Goal: Information Seeking & Learning: Learn about a topic

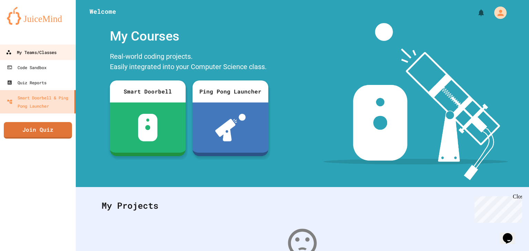
click at [50, 46] on link "My Teams/Classes" at bounding box center [38, 52] width 78 height 16
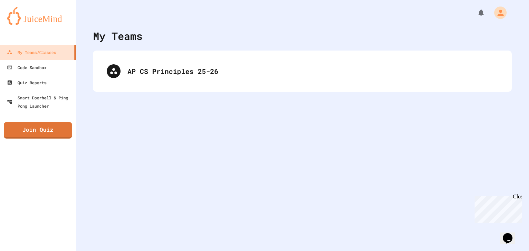
click at [11, 4] on link at bounding box center [38, 15] width 76 height 31
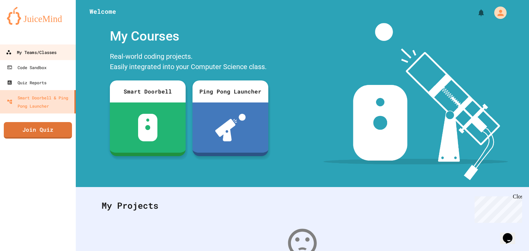
click at [28, 48] on link "My Teams/Classes" at bounding box center [38, 52] width 78 height 16
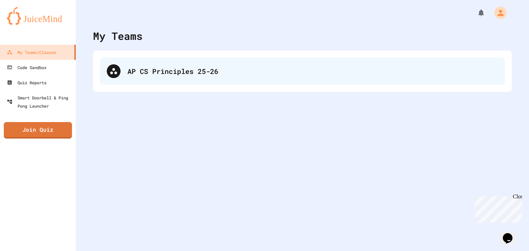
click at [223, 66] on div "AP CS Principles 25-26" at bounding box center [312, 71] width 371 height 10
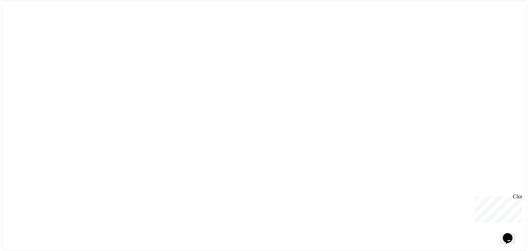
click at [289, 60] on div at bounding box center [264, 125] width 525 height 251
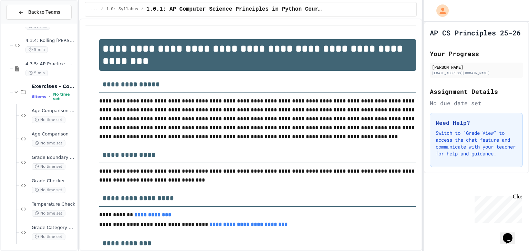
scroll to position [208, 0]
click at [41, 224] on div "Grade Category Calculator No time set" at bounding box center [48, 232] width 58 height 23
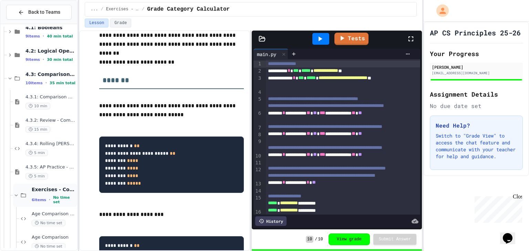
scroll to position [36, 0]
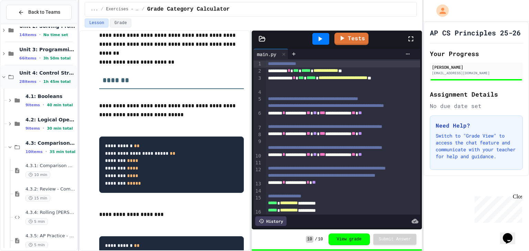
click at [60, 80] on span "1h 45m total" at bounding box center [56, 82] width 27 height 4
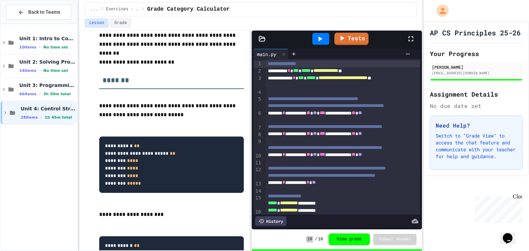
scroll to position [0, 0]
click at [60, 78] on div "Unit 3: Programming with Python 66 items • 3h 50m total" at bounding box center [39, 89] width 76 height 23
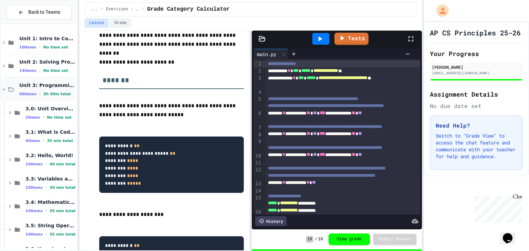
click at [60, 85] on span "Unit 3: Programming with Python" at bounding box center [47, 85] width 56 height 6
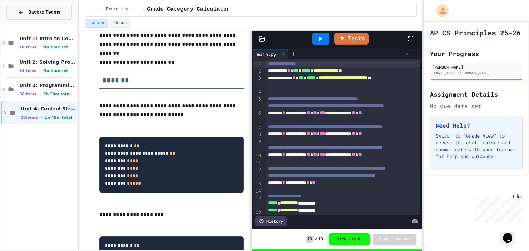
click at [31, 18] on button "Back to Teams" at bounding box center [38, 12] width 65 height 15
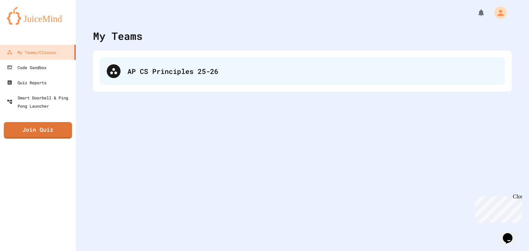
click at [181, 76] on div "AP CS Principles 25-26" at bounding box center [312, 71] width 371 height 10
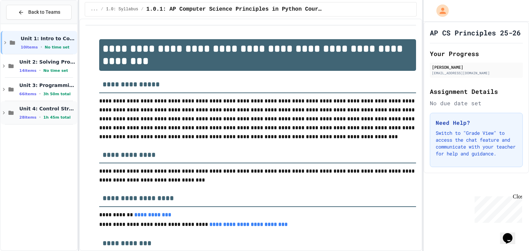
click at [45, 112] on div "Unit 4: Control Structures 28 items • 1h 45m total" at bounding box center [47, 113] width 56 height 14
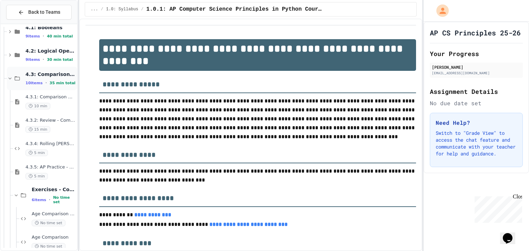
scroll to position [70, 0]
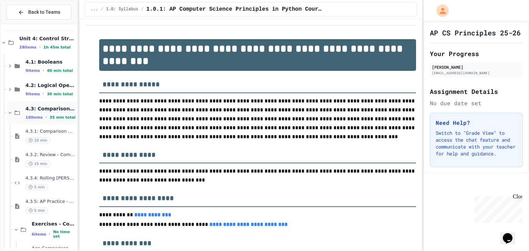
click at [47, 109] on span "4.3: Comparison Operators" at bounding box center [50, 109] width 50 height 6
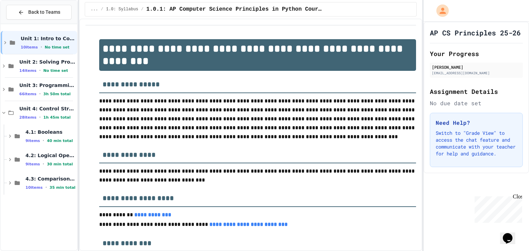
scroll to position [0, 0]
click at [15, 189] on div "4.3: Comparison Operators 10 items • 35 min total" at bounding box center [42, 183] width 70 height 23
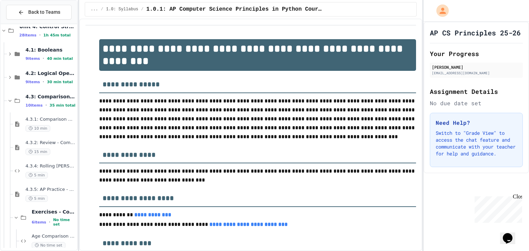
scroll to position [70, 0]
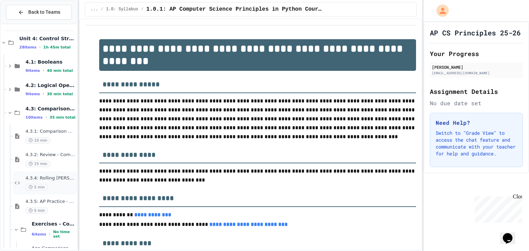
click at [17, 185] on icon at bounding box center [17, 183] width 8 height 6
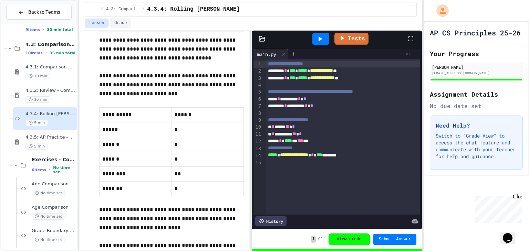
scroll to position [139, 0]
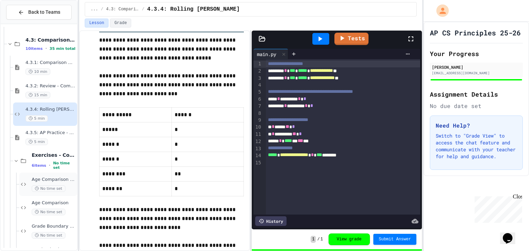
click at [40, 180] on span "Age Comparison Fix" at bounding box center [54, 180] width 44 height 6
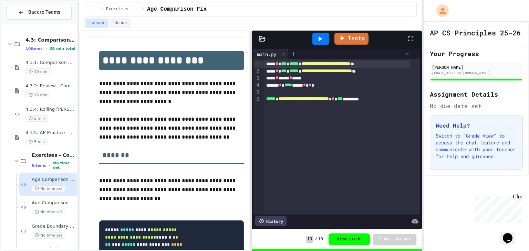
click at [62, 205] on span "Age Comparison" at bounding box center [54, 203] width 44 height 6
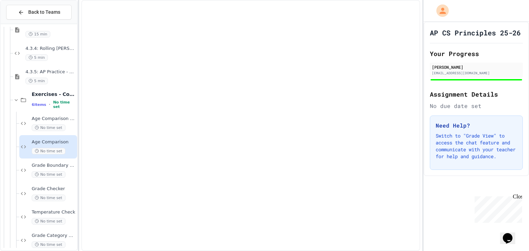
scroll to position [208, 0]
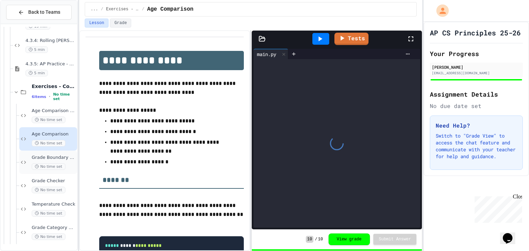
click at [51, 167] on span "No time set" at bounding box center [49, 167] width 34 height 7
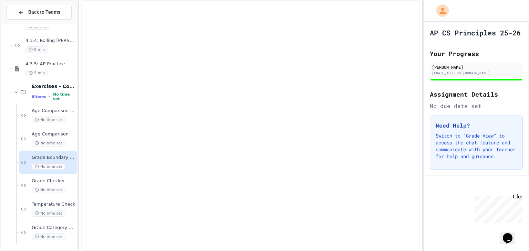
scroll to position [200, 0]
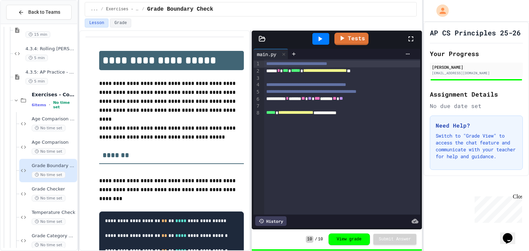
click at [52, 192] on div "Grade Checker No time set" at bounding box center [54, 194] width 44 height 15
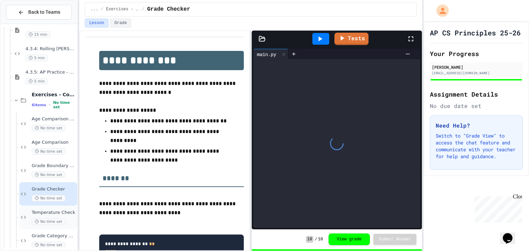
click at [39, 219] on span "No time set" at bounding box center [49, 222] width 34 height 7
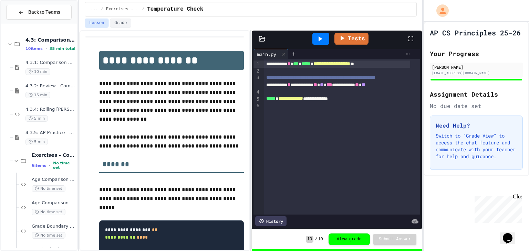
scroll to position [105, 0]
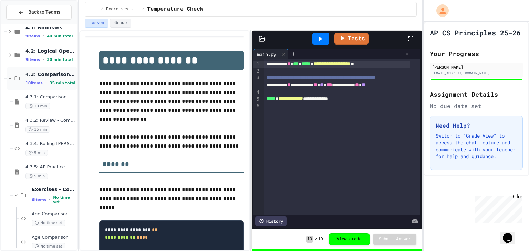
click at [25, 72] on div "4.3: Comparison Operators 10 items • 35 min total" at bounding box center [42, 78] width 70 height 23
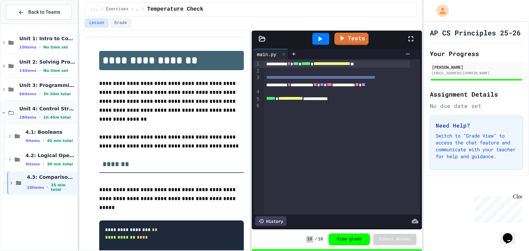
click at [26, 111] on span "Unit 4: Control Structures" at bounding box center [47, 109] width 56 height 6
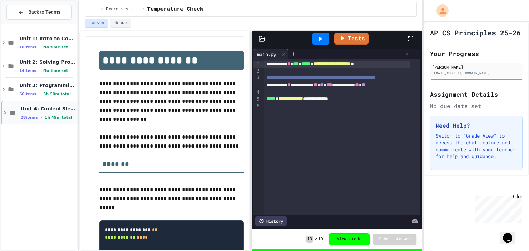
click at [13, 116] on div "Unit 4: Control Structures 28 items • 1h 45m total" at bounding box center [39, 112] width 76 height 23
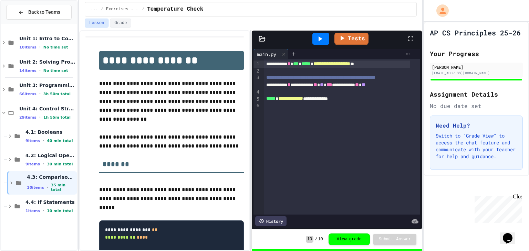
click at [36, 235] on div "Unit 1: Intro to Computer Science 10 items • No time set Unit 2: Solving Proble…" at bounding box center [39, 138] width 76 height 222
click at [25, 200] on span "4.4: If Statements" at bounding box center [50, 202] width 50 height 6
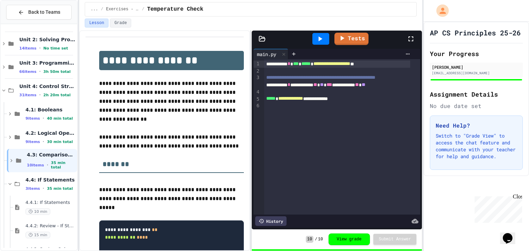
scroll to position [34, 0]
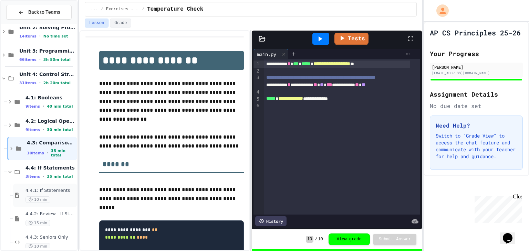
click at [34, 188] on span "4.4.1: If Statements" at bounding box center [50, 191] width 50 height 6
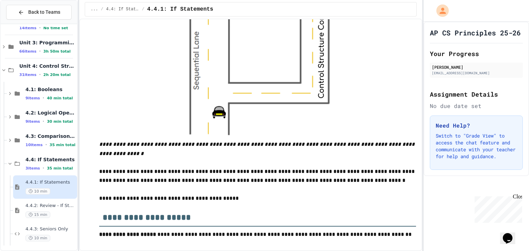
scroll to position [44, 0]
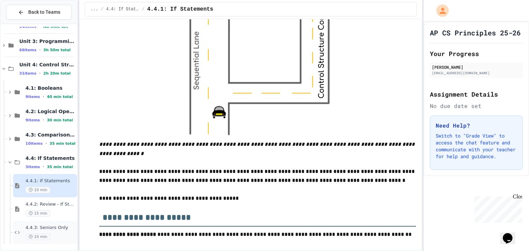
click at [71, 234] on div "4.4.3: Seniors Only 10 min" at bounding box center [45, 232] width 64 height 23
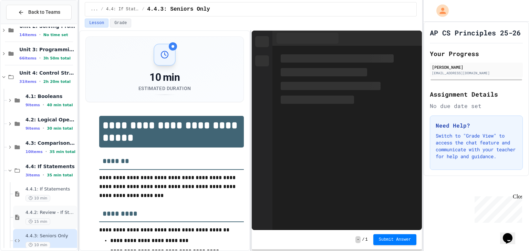
scroll to position [44, 0]
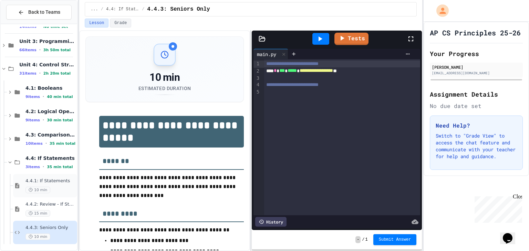
click at [42, 177] on div "4.4.1: If Statements 10 min" at bounding box center [45, 185] width 64 height 23
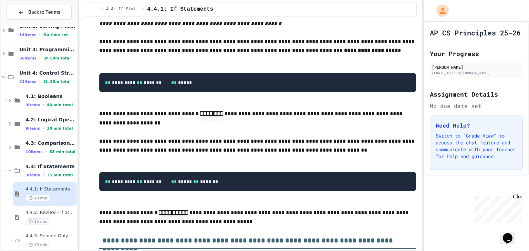
scroll to position [999, 0]
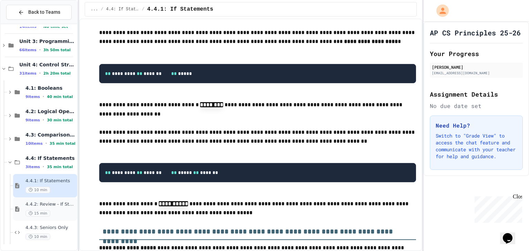
click at [22, 209] on div "4.4.2: Review - If Statements 15 min" at bounding box center [45, 209] width 64 height 23
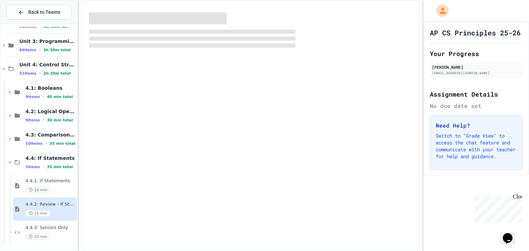
scroll to position [36, 0]
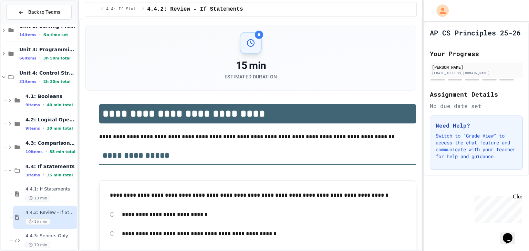
click at [32, 189] on span "4.4.1: If Statements" at bounding box center [50, 190] width 50 height 6
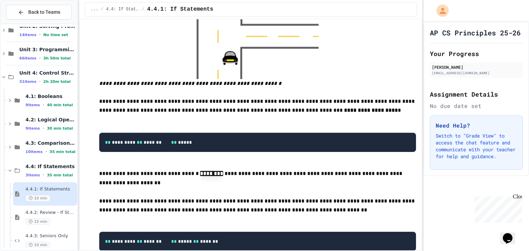
scroll to position [930, 0]
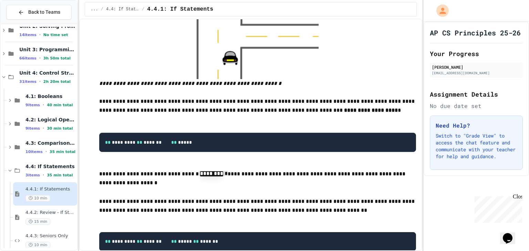
drag, startPoint x: 186, startPoint y: 185, endPoint x: 220, endPoint y: 188, distance: 34.2
click at [220, 188] on p "**********" at bounding box center [257, 178] width 317 height 19
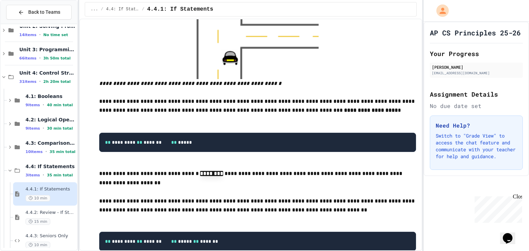
click at [220, 169] on p at bounding box center [257, 165] width 317 height 9
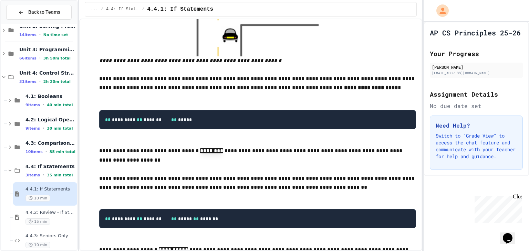
scroll to position [965, 0]
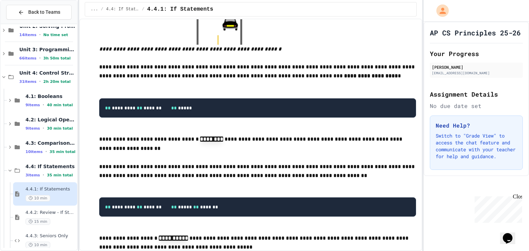
drag, startPoint x: 101, startPoint y: 118, endPoint x: 127, endPoint y: 52, distance: 71.2
click at [127, 52] on em "**********" at bounding box center [190, 49] width 182 height 5
drag, startPoint x: 96, startPoint y: 100, endPoint x: 154, endPoint y: 120, distance: 60.6
click at [154, 118] on pre "** ********* ** ******* ** *****" at bounding box center [257, 108] width 317 height 19
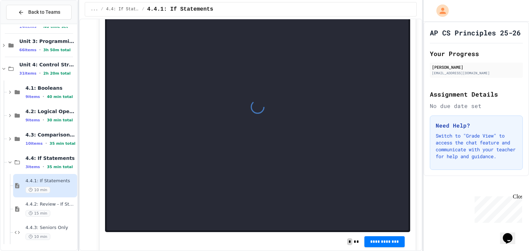
scroll to position [1964, 0]
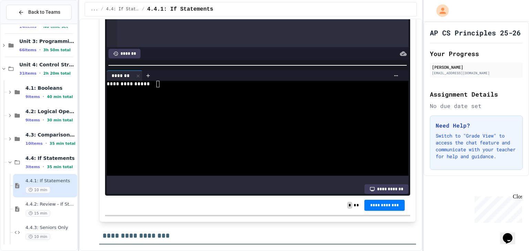
scroll to position [1998, 0]
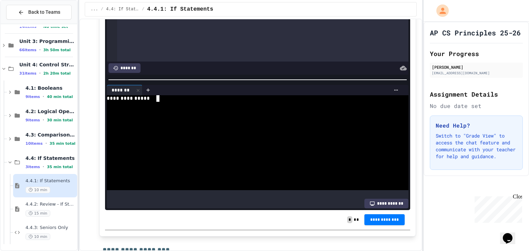
click at [186, 127] on div at bounding box center [249, 124] width 285 height 6
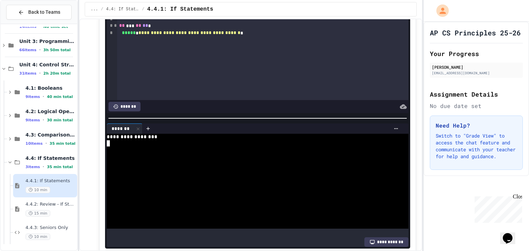
scroll to position [1929, 0]
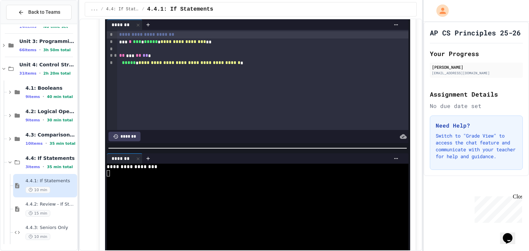
click at [249, 19] on div at bounding box center [261, 9] width 24 height 19
click at [257, 14] on icon at bounding box center [260, 10] width 8 height 8
click at [207, 177] on div at bounding box center [249, 174] width 285 height 6
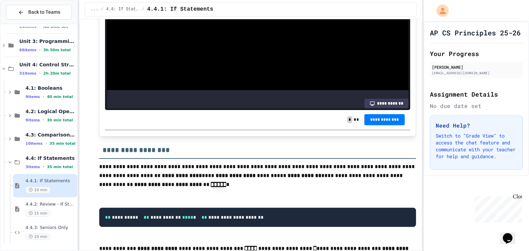
scroll to position [2067, 0]
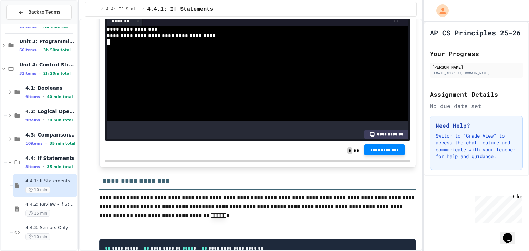
click at [374, 156] on button "**********" at bounding box center [384, 150] width 41 height 11
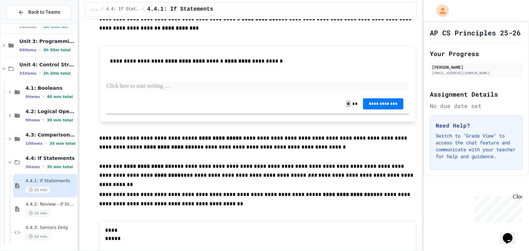
scroll to position [2377, 0]
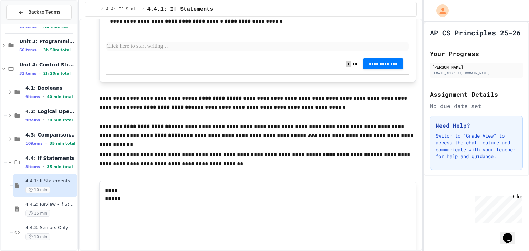
click at [143, 51] on p at bounding box center [257, 46] width 302 height 9
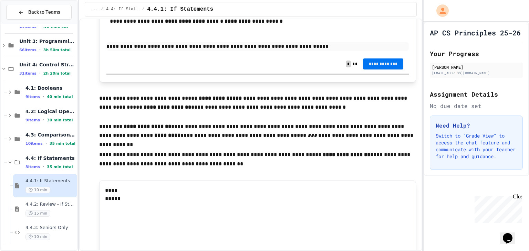
click at [384, 70] on button "**********" at bounding box center [383, 64] width 41 height 11
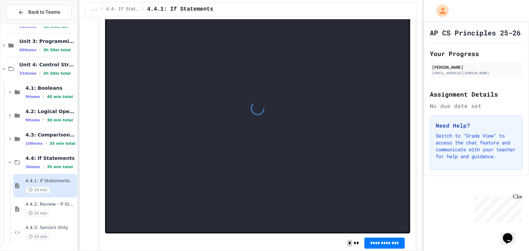
scroll to position [2618, 0]
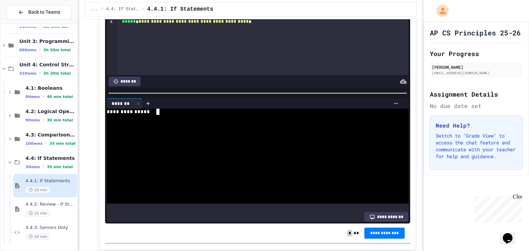
click at [210, 134] on div at bounding box center [249, 131] width 285 height 6
click at [307, 134] on div at bounding box center [249, 131] width 285 height 6
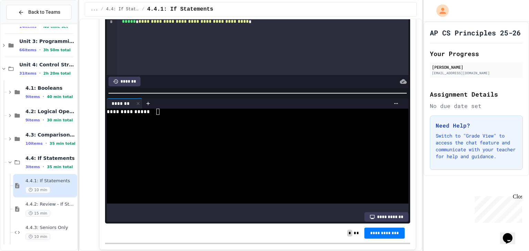
click at [227, 134] on div at bounding box center [249, 131] width 285 height 6
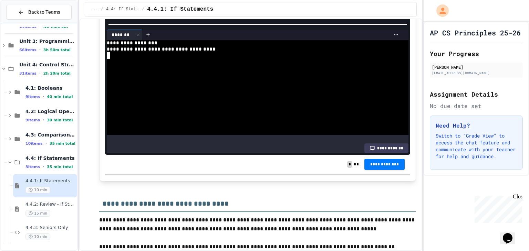
scroll to position [2791, 0]
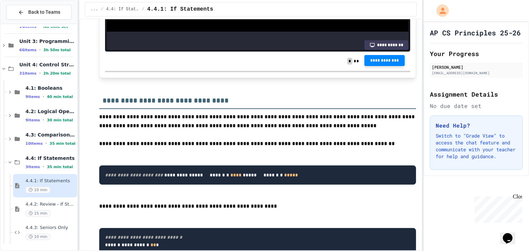
click at [385, 63] on span "**********" at bounding box center [385, 61] width 30 height 6
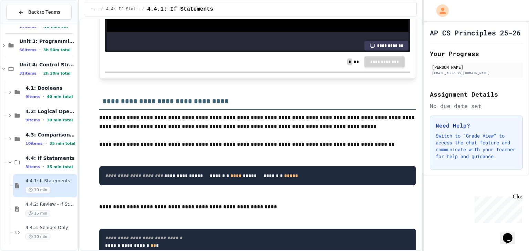
scroll to position [2790, 0]
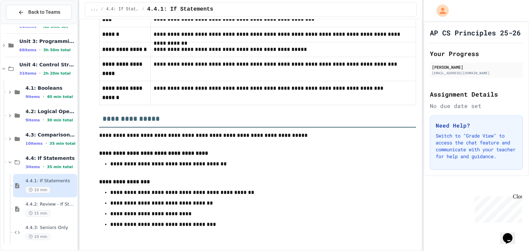
scroll to position [3557, 0]
click at [50, 214] on div "15 min" at bounding box center [50, 213] width 50 height 7
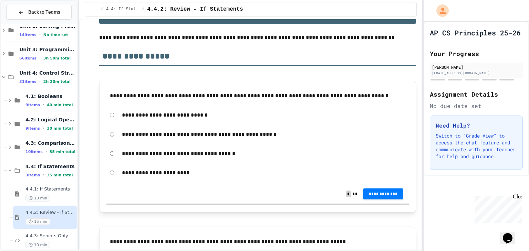
scroll to position [103, 0]
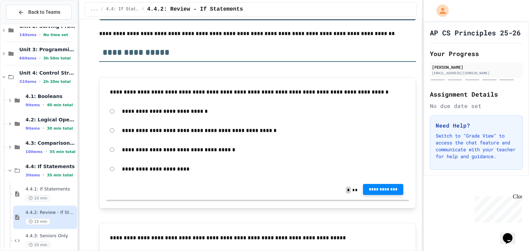
click at [369, 190] on span "**********" at bounding box center [384, 190] width 30 height 6
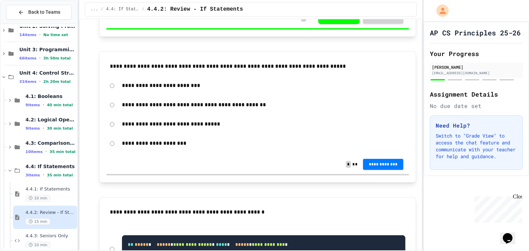
scroll to position [241, 0]
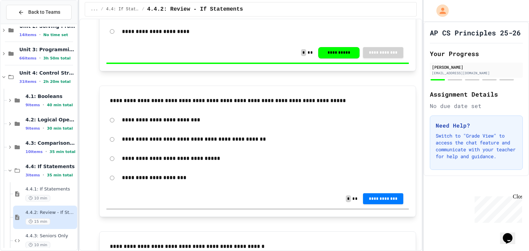
click at [109, 136] on div "**********" at bounding box center [257, 140] width 302 height 16
click at [378, 192] on div "**********" at bounding box center [257, 198] width 302 height 19
click at [386, 193] on div "**********" at bounding box center [257, 198] width 302 height 19
click at [365, 202] on button "**********" at bounding box center [383, 198] width 41 height 11
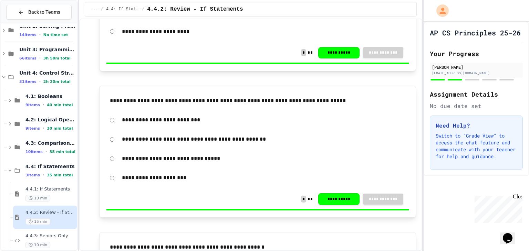
click at [486, 76] on div "[EMAIL_ADDRESS][DOMAIN_NAME]" at bounding box center [476, 73] width 89 height 5
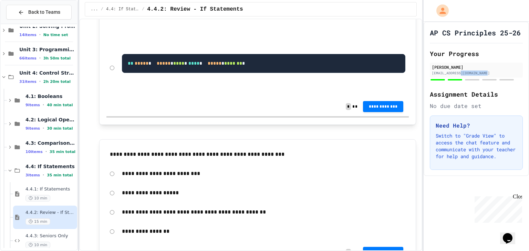
scroll to position [689, 0]
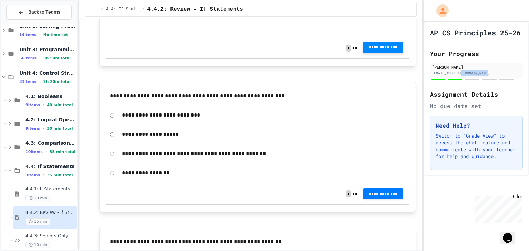
click at [372, 50] on span "**********" at bounding box center [384, 48] width 30 height 6
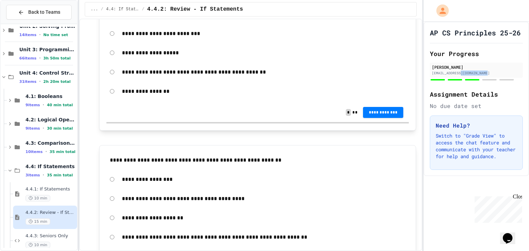
scroll to position [792, 0]
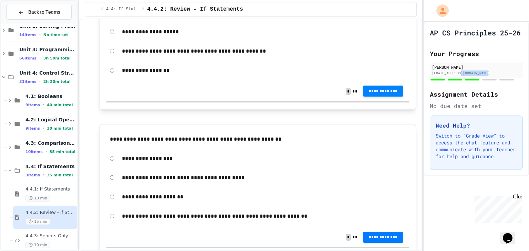
click at [383, 94] on span "**********" at bounding box center [384, 92] width 30 height 6
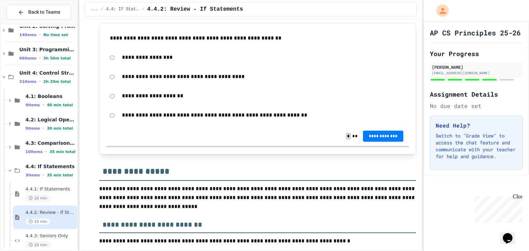
scroll to position [896, 0]
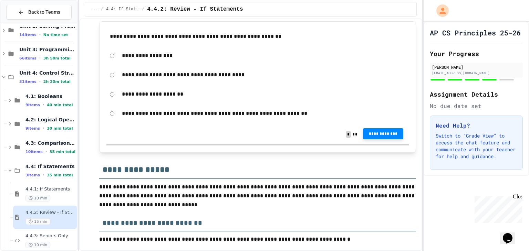
click at [379, 137] on span "**********" at bounding box center [384, 134] width 30 height 6
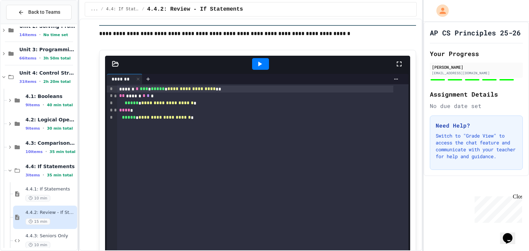
scroll to position [1137, 0]
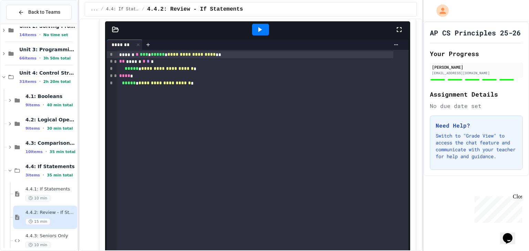
click at [257, 34] on icon at bounding box center [260, 29] width 8 height 8
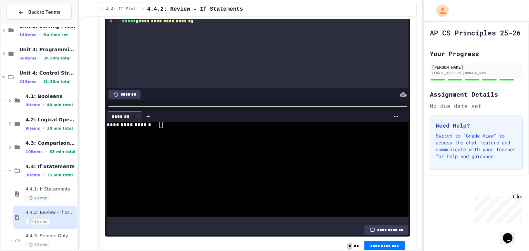
scroll to position [1206, 0]
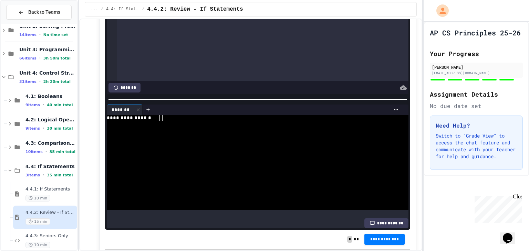
click at [212, 121] on div "**********" at bounding box center [249, 118] width 285 height 6
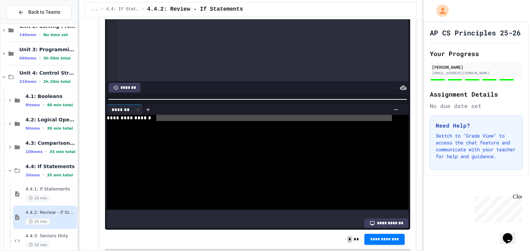
click at [182, 121] on div "**********" at bounding box center [249, 118] width 285 height 6
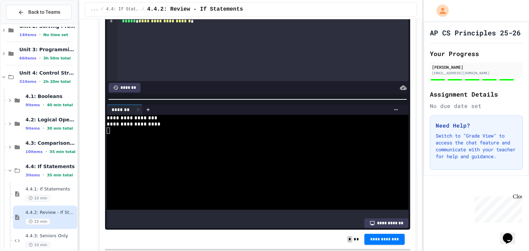
click at [148, 4] on div "** ****** * * *" at bounding box center [255, 0] width 276 height 7
drag, startPoint x: 168, startPoint y: 102, endPoint x: 190, endPoint y: 102, distance: 21.7
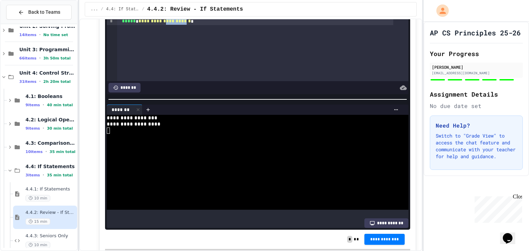
click at [190, 23] on span "**********" at bounding box center [164, 21] width 52 height 5
copy span "********"
drag, startPoint x: 174, startPoint y: 89, endPoint x: 195, endPoint y: 89, distance: 21.0
click at [194, 9] on span "**********" at bounding box center [167, 6] width 52 height 5
drag, startPoint x: 169, startPoint y: 102, endPoint x: 190, endPoint y: 102, distance: 21.0
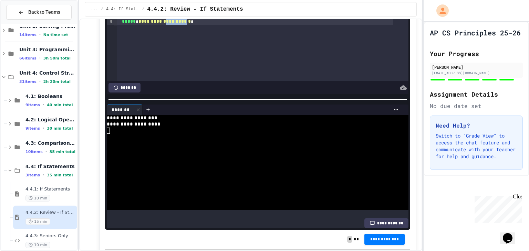
click at [190, 24] on span "**********" at bounding box center [164, 21] width 52 height 5
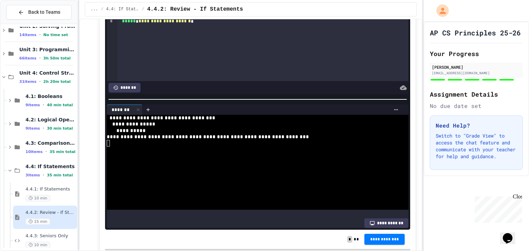
click at [149, 4] on div "** ******** * *" at bounding box center [255, 0] width 276 height 7
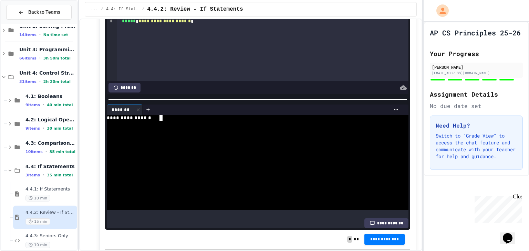
click at [220, 121] on div "**********" at bounding box center [249, 118] width 285 height 6
click at [180, 23] on span "**********" at bounding box center [164, 21] width 52 height 5
copy span "********"
click at [181, 9] on span "**********" at bounding box center [167, 6] width 52 height 5
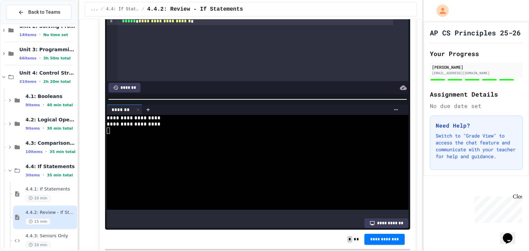
click at [181, 9] on span "**********" at bounding box center [167, 6] width 52 height 5
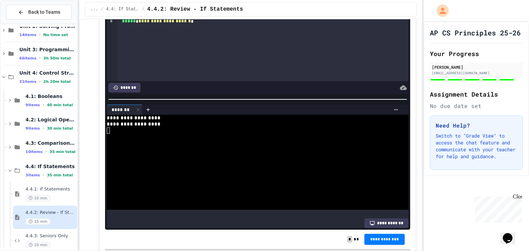
click at [182, 23] on span "**********" at bounding box center [164, 21] width 52 height 5
click at [182, 24] on span "**********" at bounding box center [164, 21] width 52 height 5
click at [215, 121] on div "**********" at bounding box center [249, 118] width 285 height 6
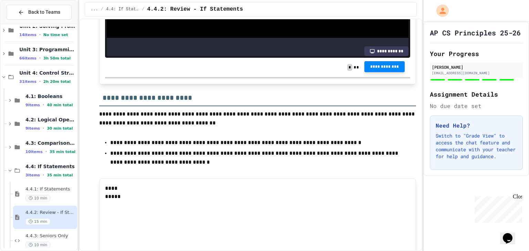
click at [383, 70] on span "**********" at bounding box center [385, 67] width 30 height 6
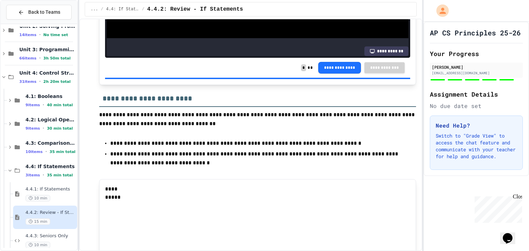
scroll to position [1378, 0]
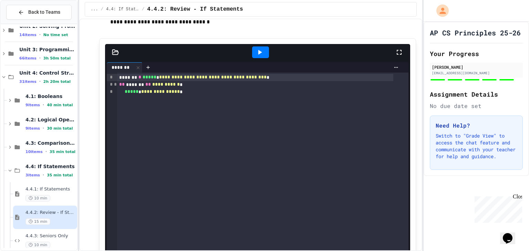
scroll to position [1515, 0]
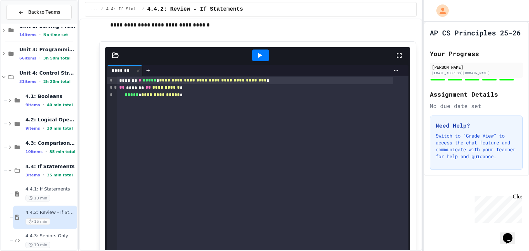
click at [203, 30] on p "**********" at bounding box center [255, 21] width 290 height 18
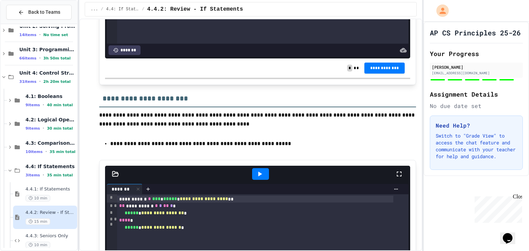
scroll to position [1757, 0]
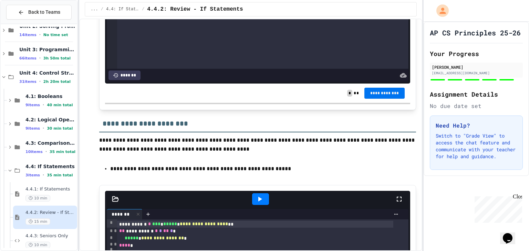
click at [365, 99] on button "**********" at bounding box center [384, 93] width 41 height 11
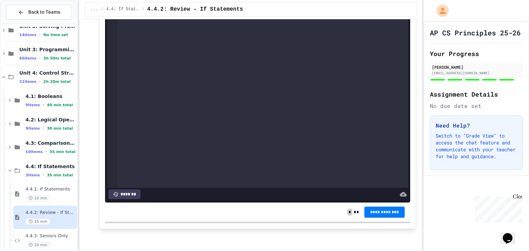
scroll to position [2104, 0]
click at [380, 210] on span "**********" at bounding box center [385, 212] width 30 height 6
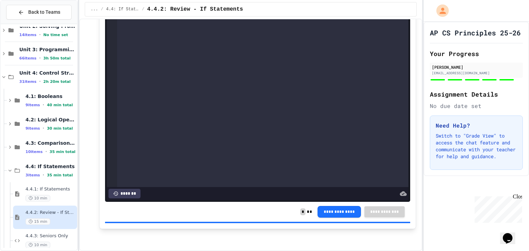
click at [39, 235] on span "4.4.3: Seniors Only" at bounding box center [50, 237] width 50 height 6
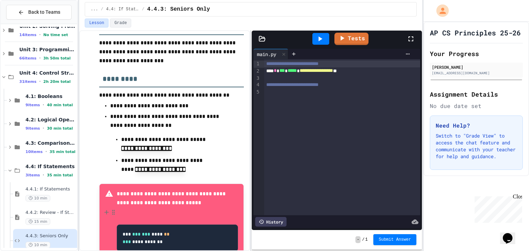
scroll to position [96, 0]
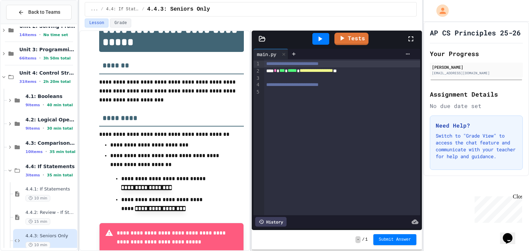
click at [308, 97] on div "**********" at bounding box center [342, 137] width 156 height 156
drag, startPoint x: 192, startPoint y: 179, endPoint x: 194, endPoint y: 187, distance: 8.1
click at [194, 187] on p "**********" at bounding box center [169, 185] width 96 height 20
copy p
click at [306, 99] on div at bounding box center [337, 99] width 146 height 7
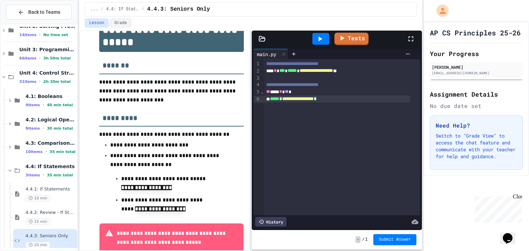
click at [356, 101] on div "**********" at bounding box center [337, 99] width 146 height 7
drag, startPoint x: 120, startPoint y: 209, endPoint x: 138, endPoint y: 211, distance: 18.0
click at [144, 212] on ul "**********" at bounding box center [171, 194] width 123 height 41
click at [120, 208] on ul "**********" at bounding box center [171, 194] width 123 height 41
drag, startPoint x: 115, startPoint y: 208, endPoint x: 181, endPoint y: 213, distance: 65.6
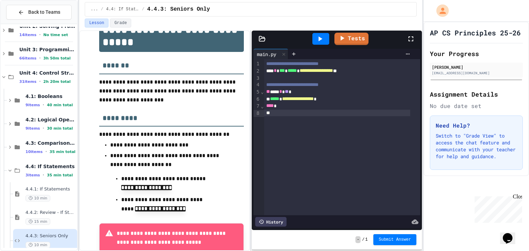
click at [181, 213] on ul "**********" at bounding box center [171, 194] width 123 height 41
copy p "*"
click at [287, 113] on div at bounding box center [337, 113] width 146 height 7
click at [271, 114] on span "**********" at bounding box center [286, 113] width 32 height 5
click at [356, 38] on link "Tests" at bounding box center [352, 38] width 34 height 13
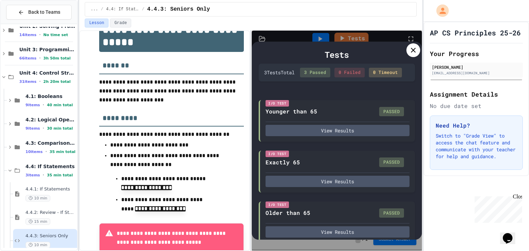
click at [412, 49] on icon at bounding box center [413, 50] width 5 height 5
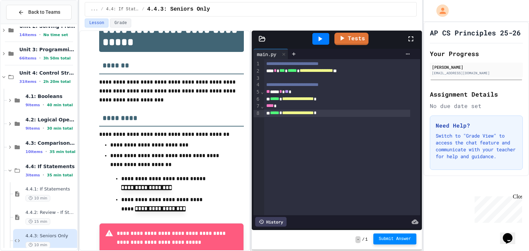
click at [390, 240] on span "Submit Answer" at bounding box center [395, 240] width 32 height 6
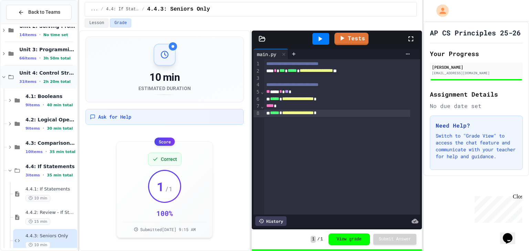
click at [39, 76] on div "Unit 4: Control Structures 31 items • 2h 20m total" at bounding box center [47, 77] width 56 height 14
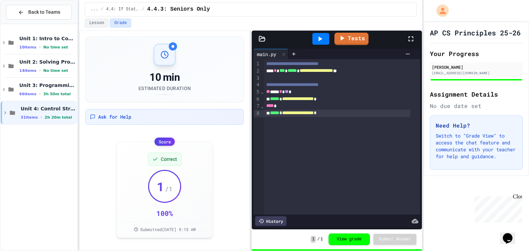
click at [327, 38] on div at bounding box center [320, 39] width 17 height 12
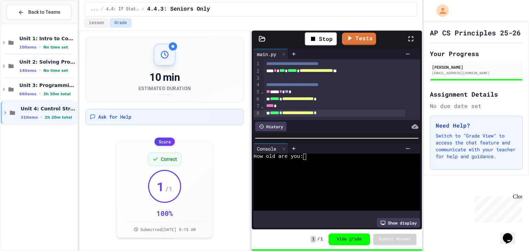
click at [364, 173] on div at bounding box center [331, 176] width 155 height 6
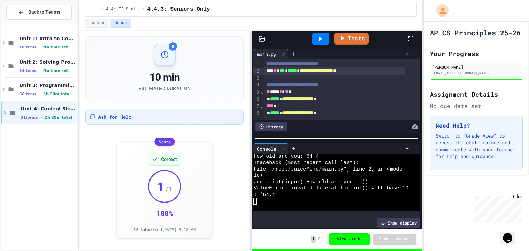
click at [285, 70] on span "***" at bounding box center [282, 70] width 6 height 5
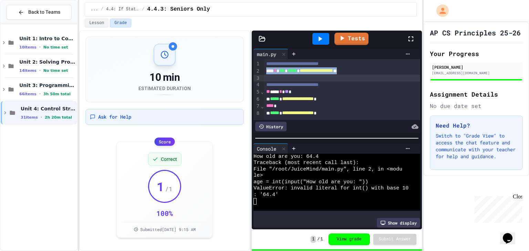
click at [285, 70] on span "***" at bounding box center [282, 70] width 6 height 5
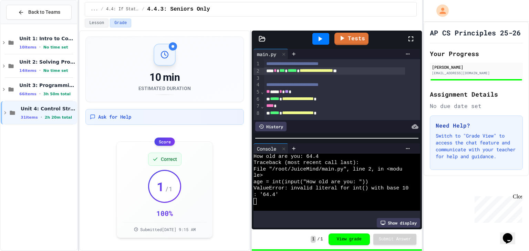
click at [285, 70] on span "***" at bounding box center [282, 70] width 6 height 5
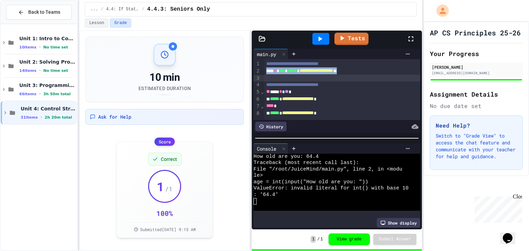
click at [285, 70] on span "***" at bounding box center [282, 70] width 6 height 5
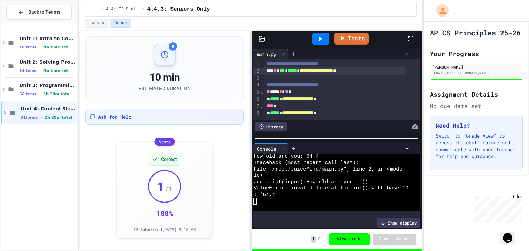
click at [282, 74] on div "**********" at bounding box center [334, 71] width 141 height 7
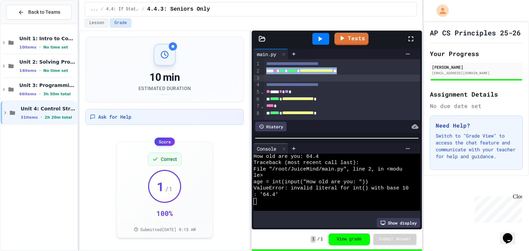
click at [285, 72] on span "***" at bounding box center [282, 70] width 6 height 5
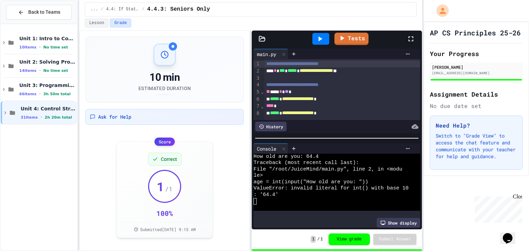
click at [287, 67] on div "**********" at bounding box center [342, 64] width 156 height 7
click at [285, 70] on span "***" at bounding box center [282, 70] width 6 height 5
click at [295, 92] on div "** *** * ** *" at bounding box center [334, 92] width 141 height 7
click at [288, 93] on div "** *** * ** *" at bounding box center [334, 92] width 141 height 7
click at [316, 36] on icon at bounding box center [320, 39] width 8 height 8
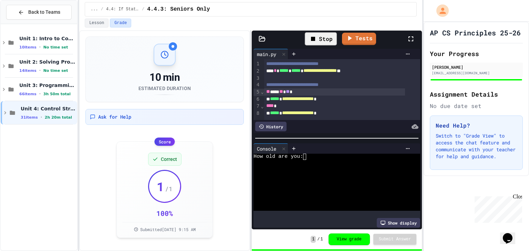
click at [313, 160] on div at bounding box center [331, 163] width 155 height 6
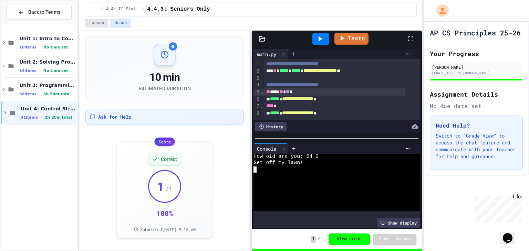
click at [97, 21] on button "Lesson" at bounding box center [97, 23] width 24 height 9
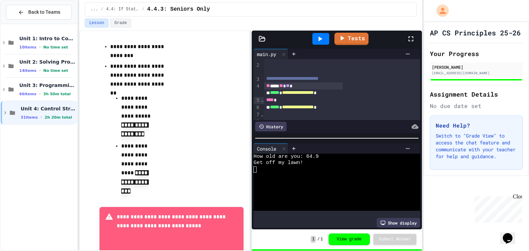
scroll to position [6, 0]
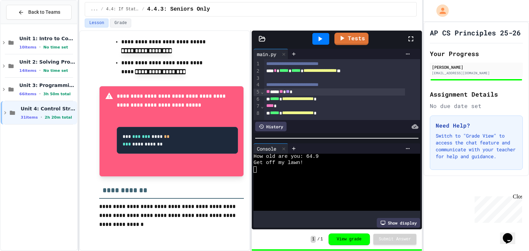
drag, startPoint x: 124, startPoint y: 135, endPoint x: 154, endPoint y: 141, distance: 30.8
click at [154, 141] on code "**********" at bounding box center [146, 140] width 47 height 12
click at [125, 170] on p at bounding box center [177, 166] width 121 height 9
click at [133, 165] on p at bounding box center [177, 166] width 121 height 9
click at [107, 168] on icon at bounding box center [107, 168] width 4 height 0
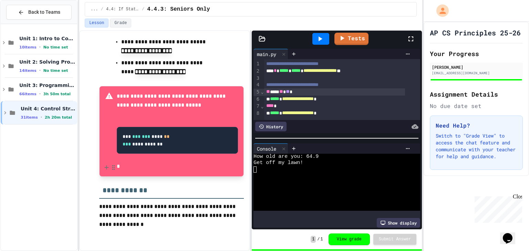
click at [103, 162] on button at bounding box center [106, 167] width 7 height 11
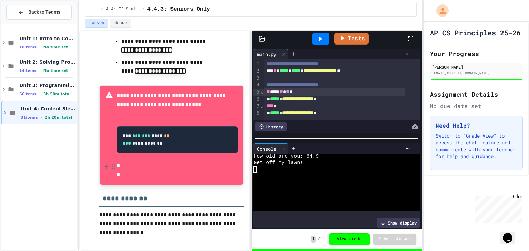
click at [103, 162] on button at bounding box center [106, 167] width 7 height 11
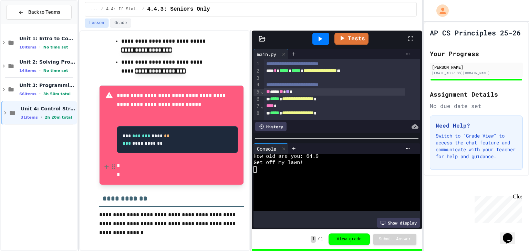
click at [103, 162] on button at bounding box center [106, 167] width 7 height 11
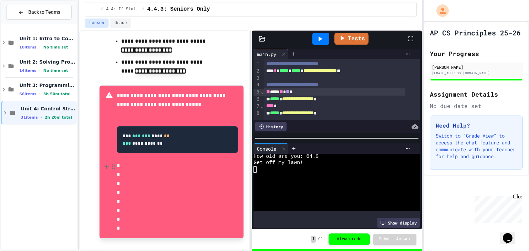
click at [103, 162] on button at bounding box center [106, 167] width 7 height 11
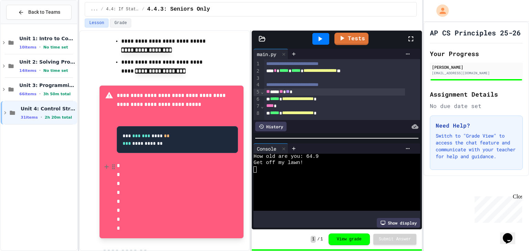
click at [103, 162] on button at bounding box center [106, 167] width 7 height 11
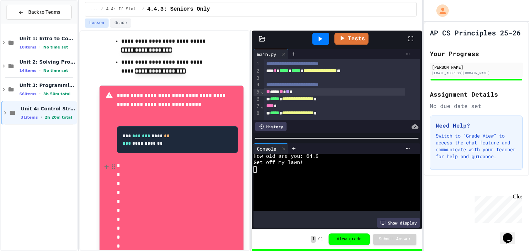
click at [103, 162] on button at bounding box center [106, 167] width 7 height 11
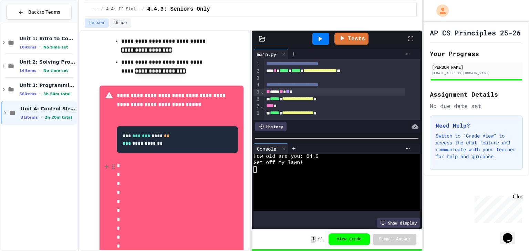
click at [103, 162] on button at bounding box center [106, 167] width 7 height 11
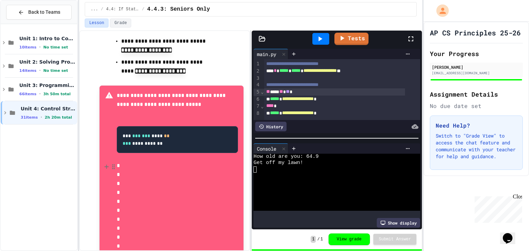
click at [103, 162] on button at bounding box center [106, 167] width 7 height 11
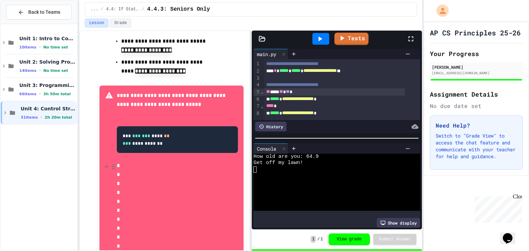
click at [103, 162] on button at bounding box center [106, 167] width 7 height 11
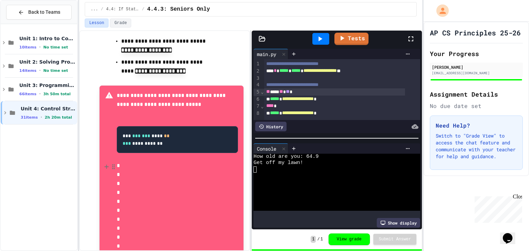
click at [103, 162] on button at bounding box center [106, 167] width 7 height 11
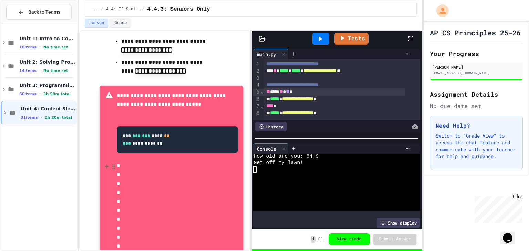
click at [103, 162] on button at bounding box center [106, 167] width 7 height 11
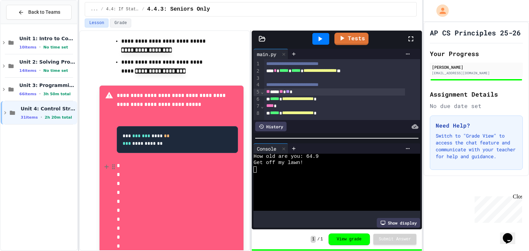
click at [103, 162] on button at bounding box center [106, 167] width 7 height 11
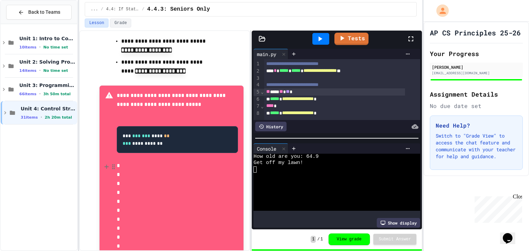
click at [103, 162] on button at bounding box center [106, 167] width 7 height 11
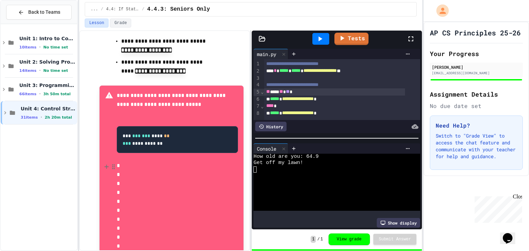
click at [103, 162] on button at bounding box center [106, 167] width 7 height 11
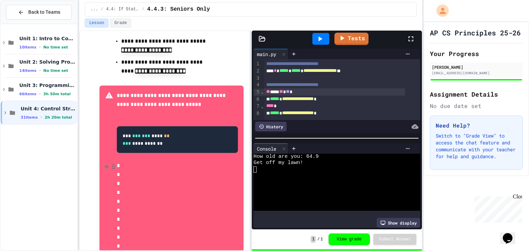
click at [103, 162] on button at bounding box center [106, 167] width 7 height 11
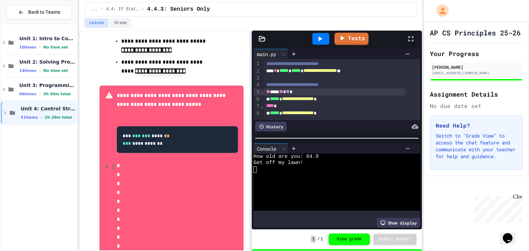
click at [103, 162] on button at bounding box center [106, 167] width 7 height 11
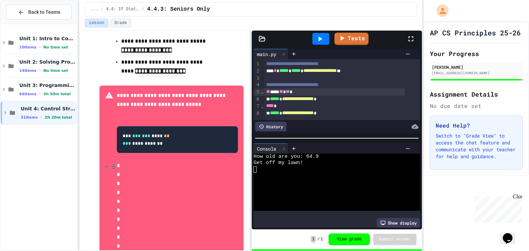
click at [103, 162] on button at bounding box center [106, 167] width 7 height 11
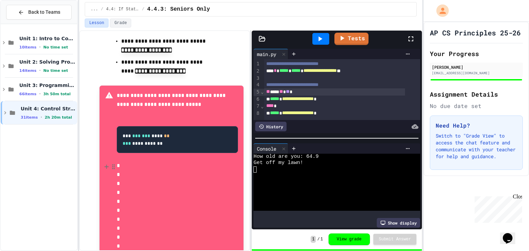
click at [103, 162] on button at bounding box center [106, 167] width 7 height 11
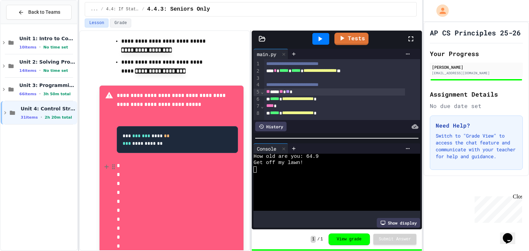
click at [103, 162] on button at bounding box center [106, 167] width 7 height 11
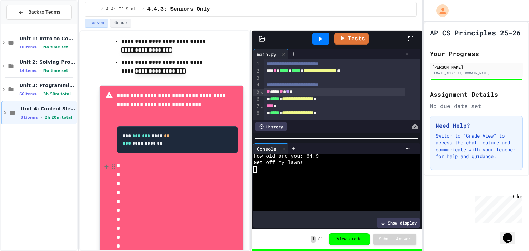
click at [103, 162] on button at bounding box center [106, 167] width 7 height 11
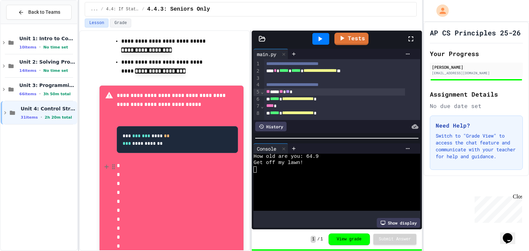
click at [103, 162] on button at bounding box center [106, 167] width 7 height 11
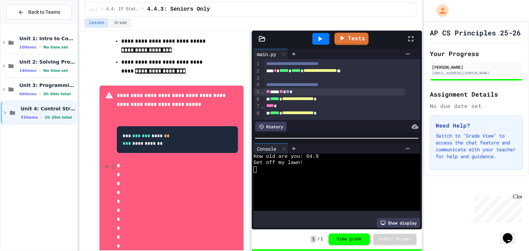
click at [103, 162] on button at bounding box center [106, 167] width 7 height 11
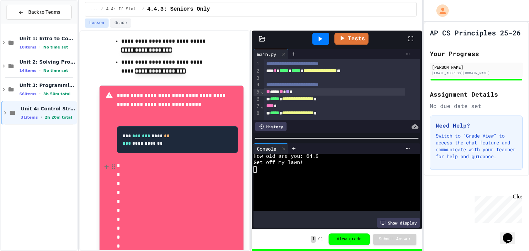
click at [103, 162] on button at bounding box center [106, 167] width 7 height 11
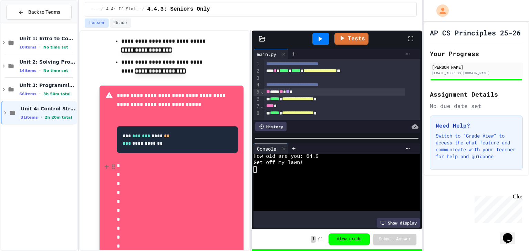
click at [103, 162] on button at bounding box center [106, 167] width 7 height 11
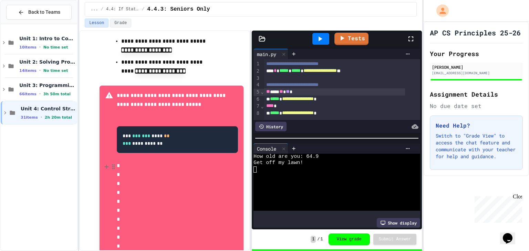
click at [103, 162] on button at bounding box center [106, 167] width 7 height 11
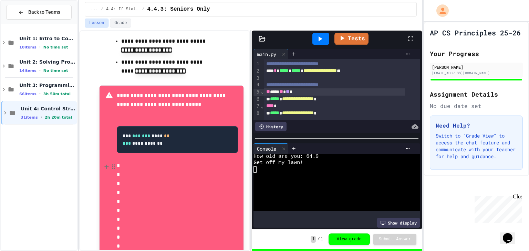
click at [103, 162] on button at bounding box center [106, 167] width 7 height 11
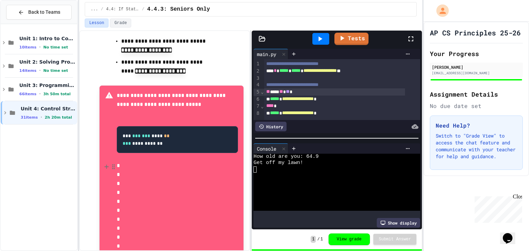
click at [103, 162] on button at bounding box center [106, 167] width 7 height 11
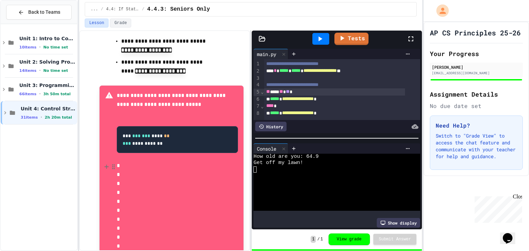
click at [103, 162] on button at bounding box center [106, 167] width 7 height 11
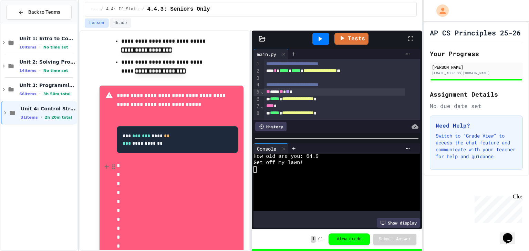
click at [103, 162] on button at bounding box center [106, 167] width 7 height 11
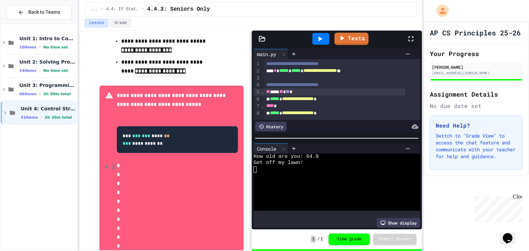
click at [103, 162] on button at bounding box center [106, 167] width 7 height 11
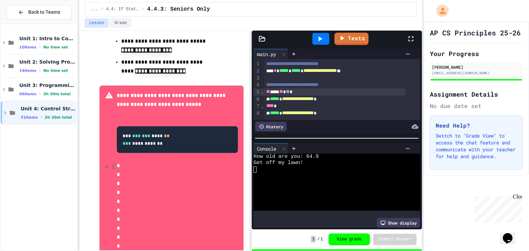
click at [103, 162] on button at bounding box center [106, 167] width 7 height 11
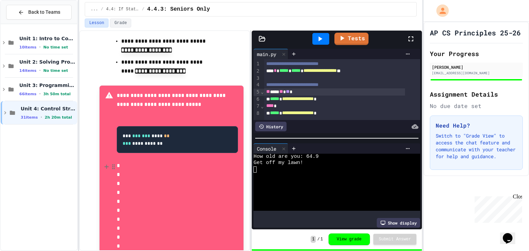
click at [103, 162] on button at bounding box center [106, 167] width 7 height 11
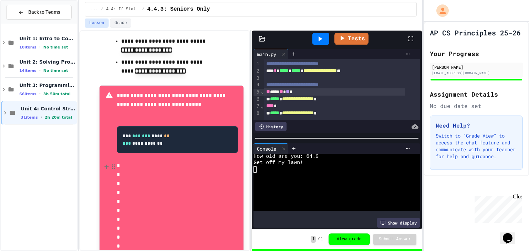
click at [103, 162] on button at bounding box center [106, 167] width 7 height 11
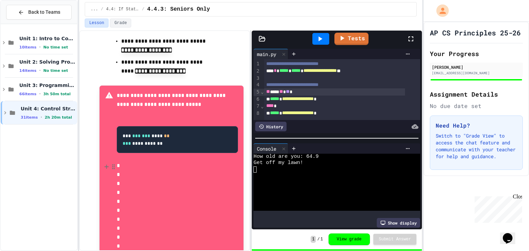
click at [103, 162] on button at bounding box center [106, 167] width 7 height 11
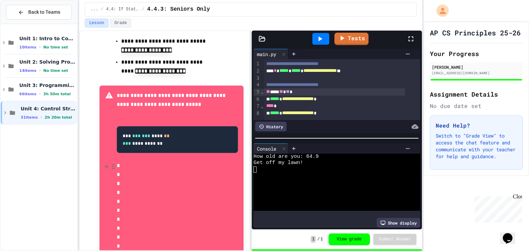
click at [103, 162] on button at bounding box center [106, 167] width 7 height 11
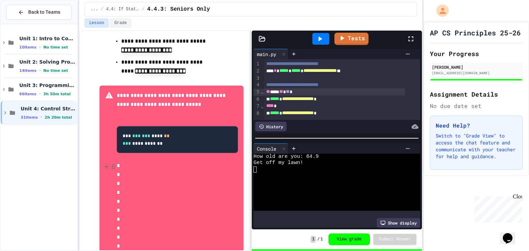
click at [103, 162] on button at bounding box center [106, 167] width 7 height 11
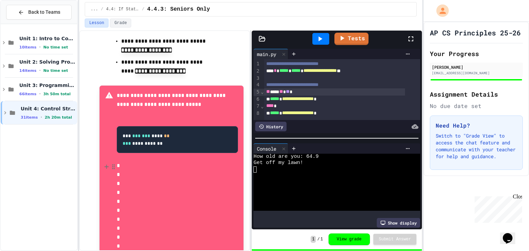
click at [103, 162] on button at bounding box center [106, 167] width 7 height 11
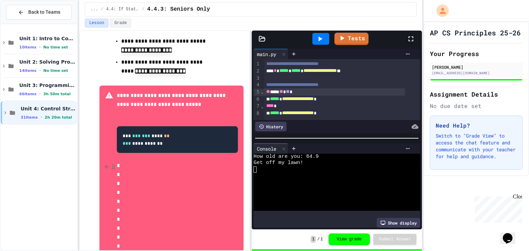
click at [103, 162] on button at bounding box center [106, 167] width 7 height 11
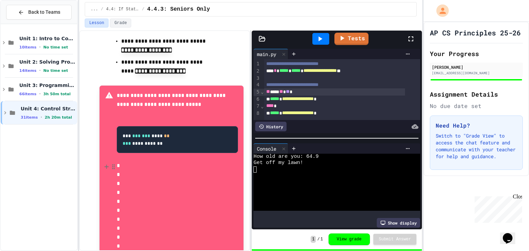
click at [103, 162] on button at bounding box center [106, 167] width 7 height 11
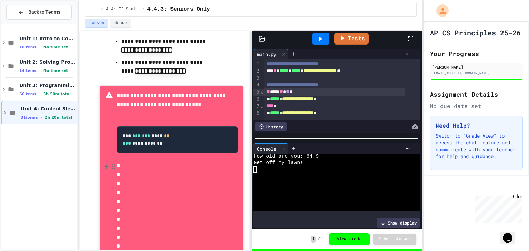
click at [103, 162] on button at bounding box center [106, 167] width 7 height 11
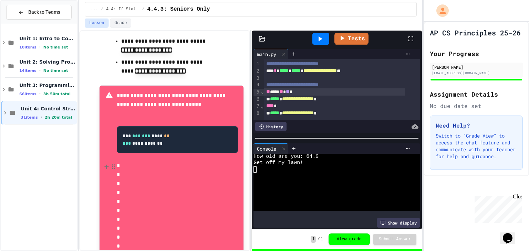
click at [103, 162] on button at bounding box center [106, 167] width 7 height 11
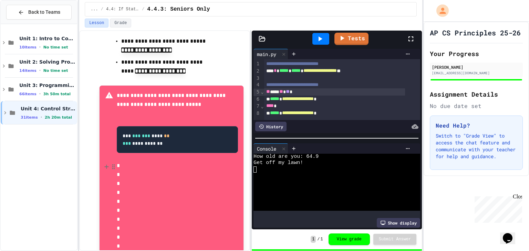
click at [103, 162] on button at bounding box center [106, 167] width 7 height 11
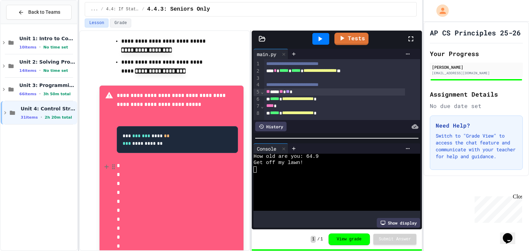
click at [103, 162] on button at bounding box center [106, 167] width 7 height 11
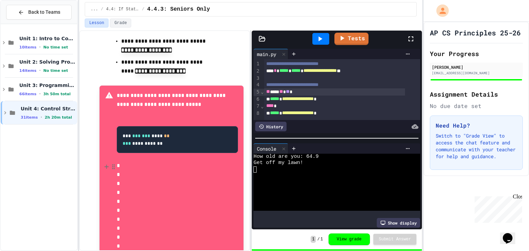
click at [103, 162] on button at bounding box center [106, 167] width 7 height 11
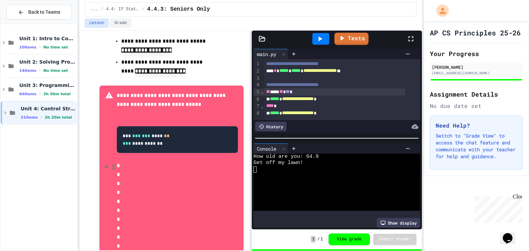
click at [103, 162] on button at bounding box center [106, 167] width 7 height 11
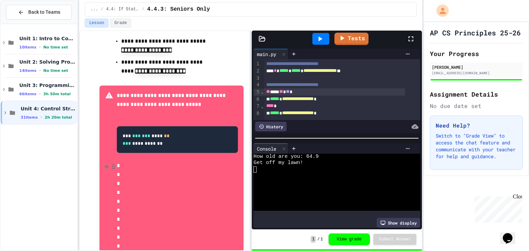
click at [103, 162] on button at bounding box center [106, 167] width 7 height 11
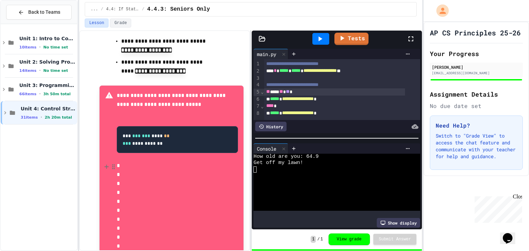
click at [103, 162] on button at bounding box center [106, 167] width 7 height 11
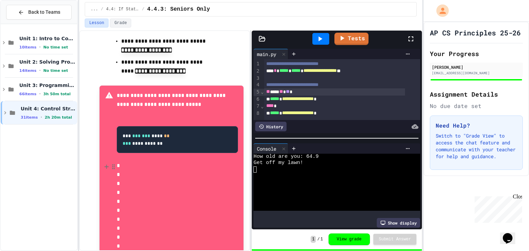
click at [103, 162] on button at bounding box center [106, 167] width 7 height 11
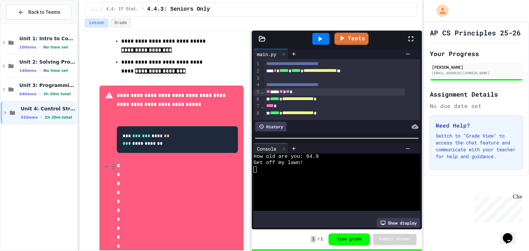
click at [103, 162] on button at bounding box center [106, 167] width 7 height 11
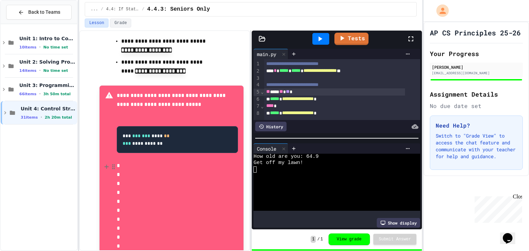
click at [103, 162] on button at bounding box center [106, 167] width 7 height 11
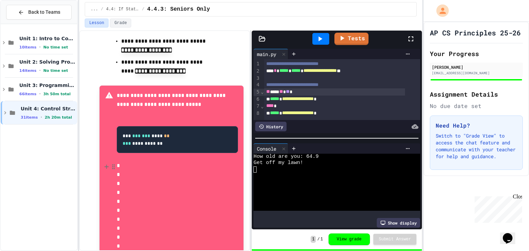
click at [103, 162] on button at bounding box center [106, 167] width 7 height 11
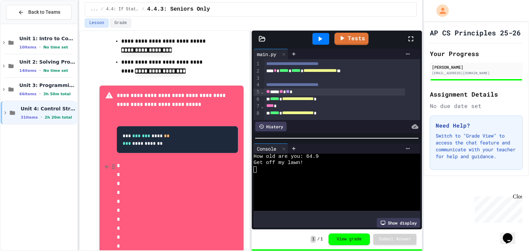
click at [103, 162] on button at bounding box center [106, 167] width 7 height 11
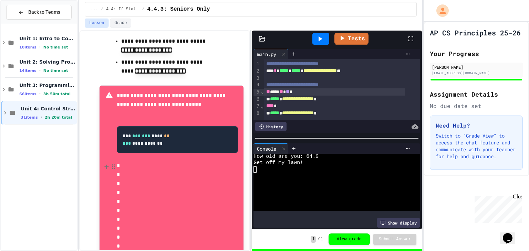
click at [103, 162] on button at bounding box center [106, 167] width 7 height 11
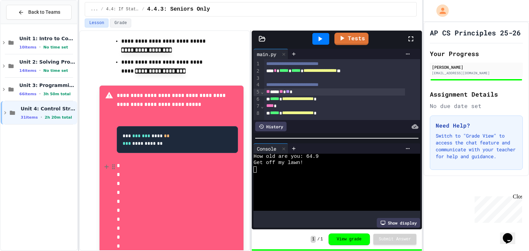
click at [103, 162] on button at bounding box center [106, 167] width 7 height 11
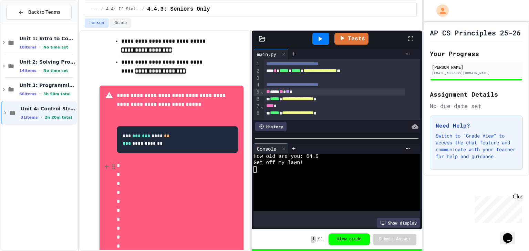
click at [103, 162] on button at bounding box center [106, 167] width 7 height 11
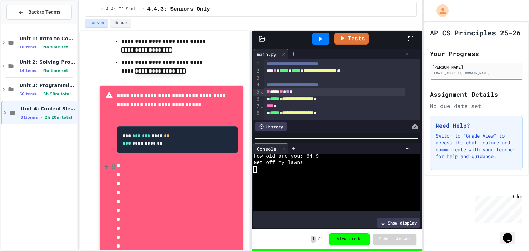
click at [103, 162] on button at bounding box center [106, 167] width 7 height 11
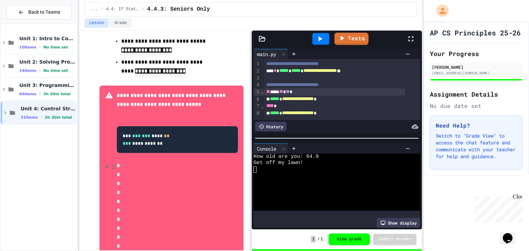
click at [103, 162] on button at bounding box center [106, 167] width 7 height 11
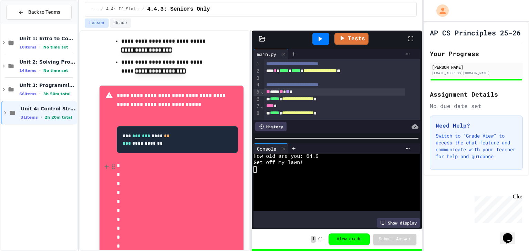
click at [103, 162] on button at bounding box center [106, 167] width 7 height 11
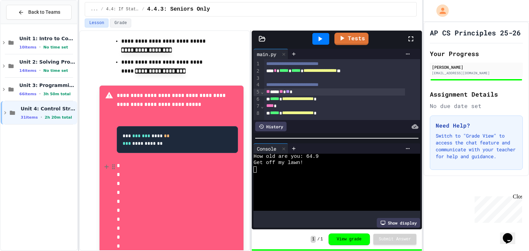
click at [103, 162] on button at bounding box center [106, 167] width 7 height 11
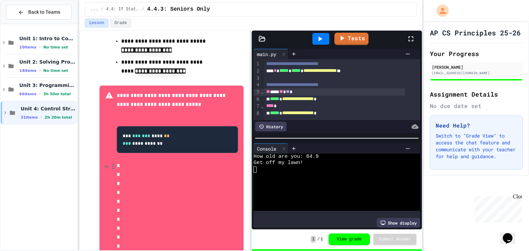
click at [103, 162] on button at bounding box center [106, 167] width 7 height 11
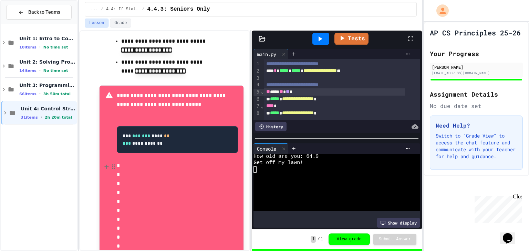
click at [103, 162] on button at bounding box center [106, 167] width 7 height 11
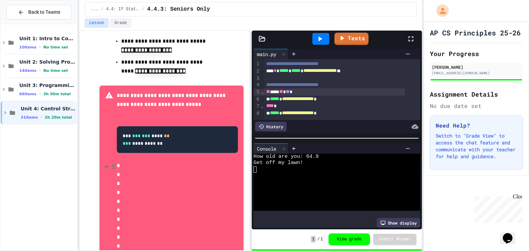
click at [103, 162] on button at bounding box center [106, 167] width 7 height 11
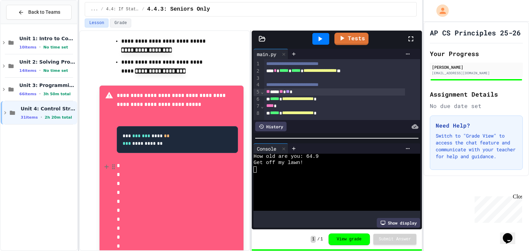
click at [103, 162] on button at bounding box center [106, 167] width 7 height 11
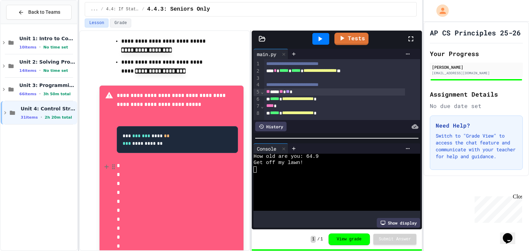
click at [103, 162] on button at bounding box center [106, 167] width 7 height 11
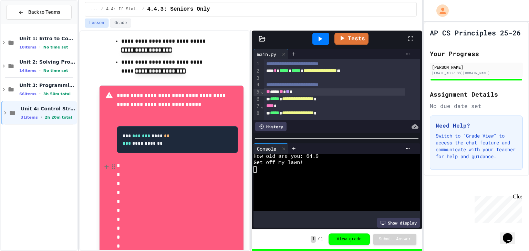
click at [103, 162] on button at bounding box center [106, 167] width 7 height 11
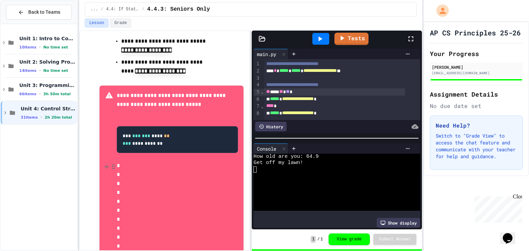
click at [103, 162] on button at bounding box center [106, 167] width 7 height 11
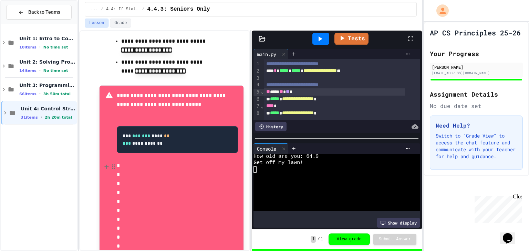
click at [103, 162] on button at bounding box center [106, 167] width 7 height 11
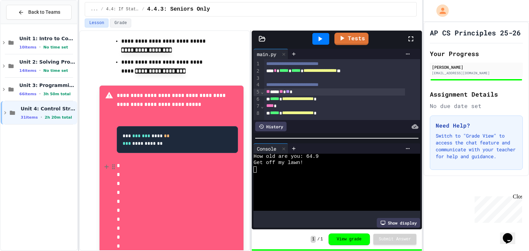
click at [103, 162] on button at bounding box center [106, 167] width 7 height 11
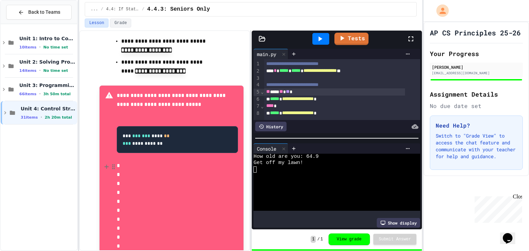
click at [103, 162] on button at bounding box center [106, 167] width 7 height 11
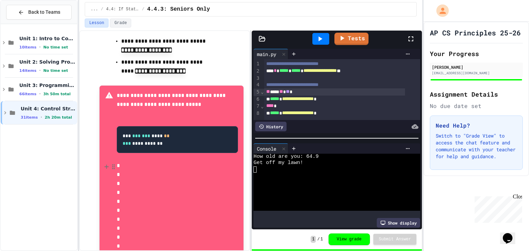
click at [103, 162] on button at bounding box center [106, 167] width 7 height 11
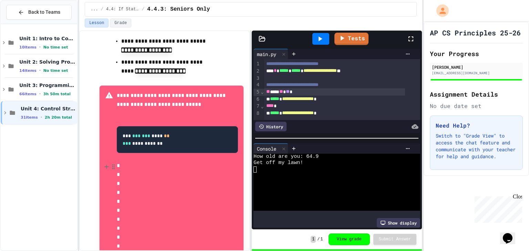
click at [103, 162] on button at bounding box center [106, 167] width 7 height 11
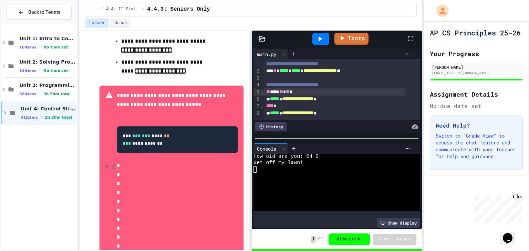
click at [103, 162] on button at bounding box center [106, 167] width 7 height 11
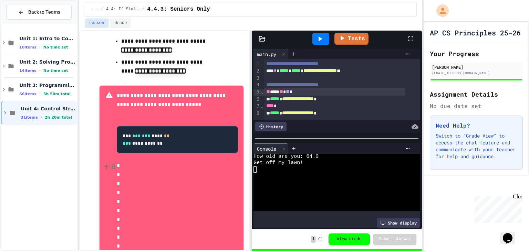
click at [103, 162] on button at bounding box center [106, 167] width 7 height 11
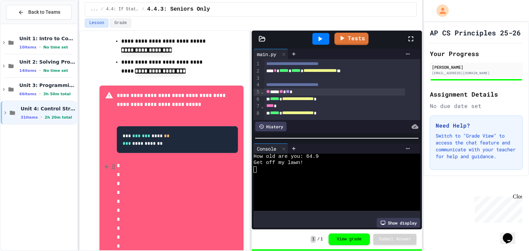
click at [103, 162] on button at bounding box center [106, 167] width 7 height 11
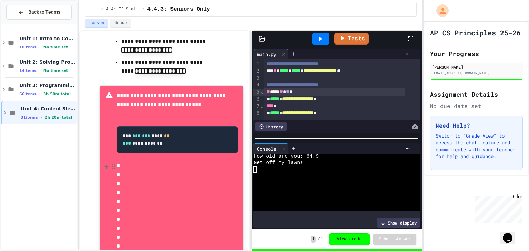
click at [103, 162] on button at bounding box center [106, 167] width 7 height 11
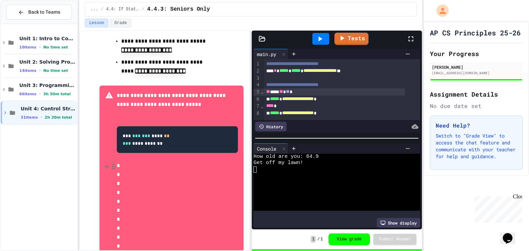
click at [103, 162] on button at bounding box center [106, 167] width 7 height 11
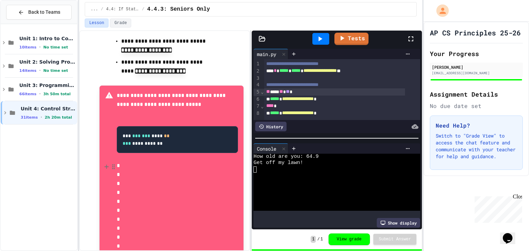
click at [103, 162] on button at bounding box center [106, 167] width 7 height 11
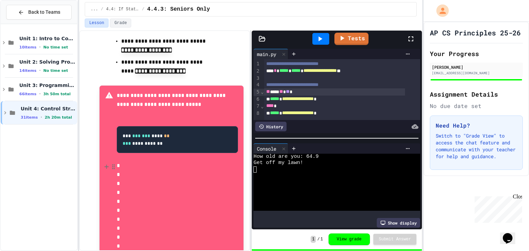
click at [103, 162] on button at bounding box center [106, 167] width 7 height 11
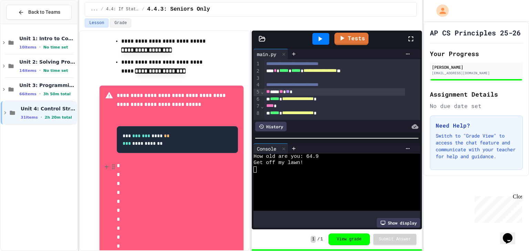
click at [103, 162] on button at bounding box center [106, 167] width 7 height 11
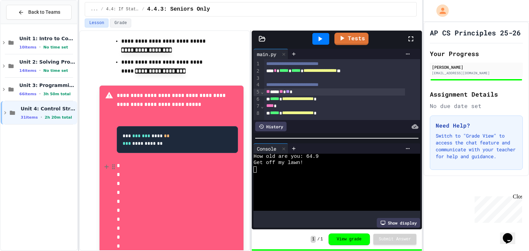
click at [103, 162] on button at bounding box center [106, 167] width 7 height 11
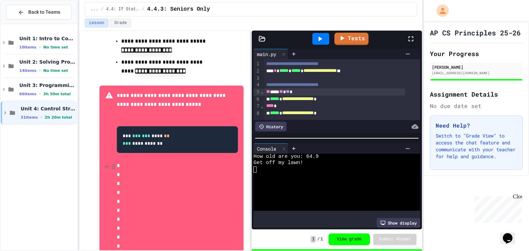
click at [103, 162] on button at bounding box center [106, 167] width 7 height 11
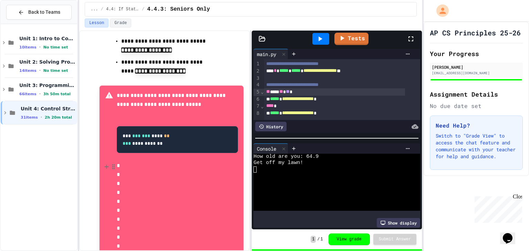
click at [103, 162] on button at bounding box center [106, 167] width 7 height 11
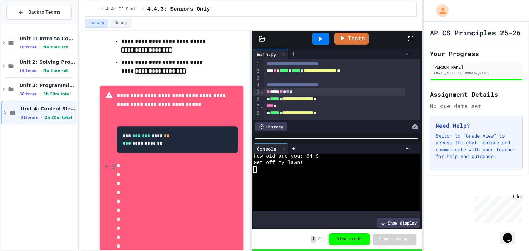
click at [103, 162] on button at bounding box center [106, 167] width 7 height 11
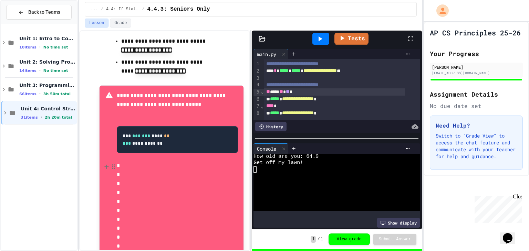
click at [103, 162] on button at bounding box center [106, 167] width 7 height 11
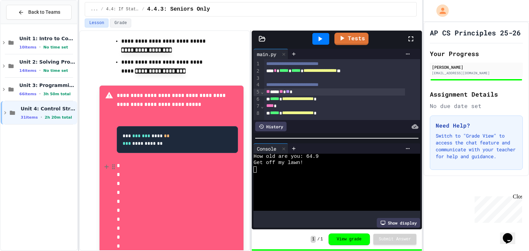
click at [103, 162] on button at bounding box center [106, 167] width 7 height 11
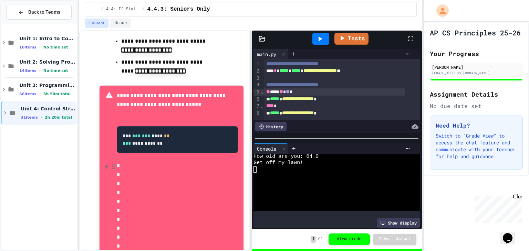
click at [103, 162] on button at bounding box center [106, 167] width 7 height 11
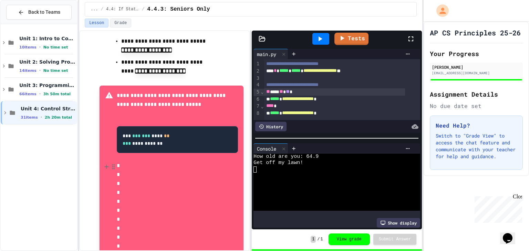
click at [103, 162] on button at bounding box center [106, 167] width 7 height 11
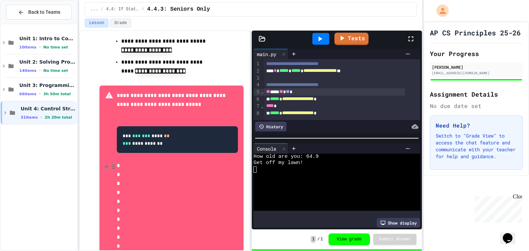
click at [103, 162] on button at bounding box center [106, 167] width 7 height 11
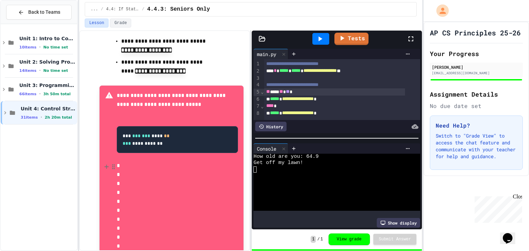
click at [103, 162] on button at bounding box center [106, 167] width 7 height 11
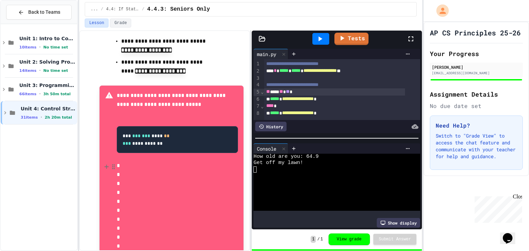
click at [103, 162] on button at bounding box center [106, 167] width 7 height 11
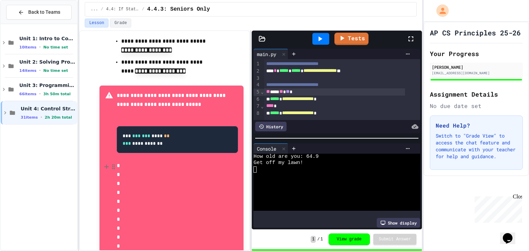
click at [103, 162] on button at bounding box center [106, 167] width 7 height 11
click button at bounding box center [106, 167] width 7 height 11
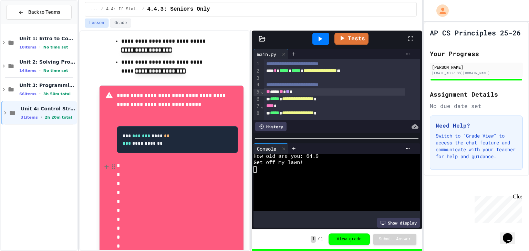
click button at bounding box center [106, 167] width 7 height 11
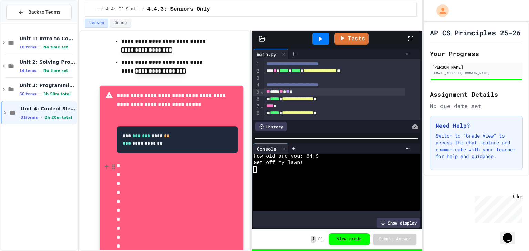
click button at bounding box center [106, 167] width 7 height 11
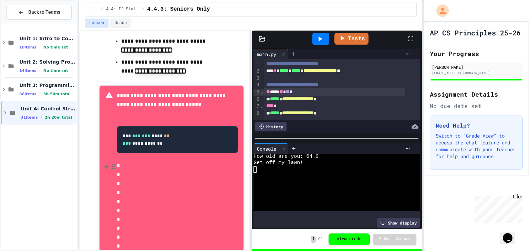
click button at bounding box center [106, 167] width 7 height 11
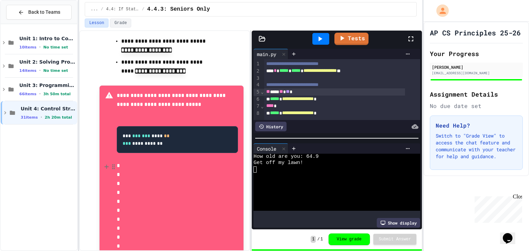
click button at bounding box center [106, 167] width 7 height 11
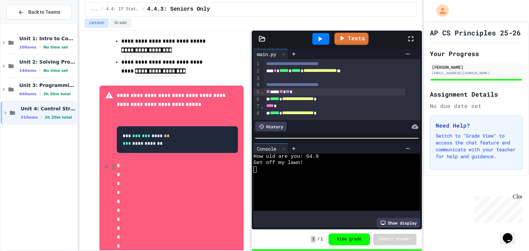
click button at bounding box center [106, 167] width 7 height 11
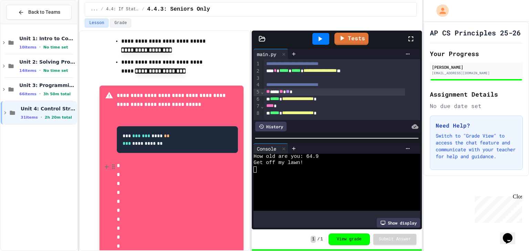
click button at bounding box center [106, 167] width 7 height 11
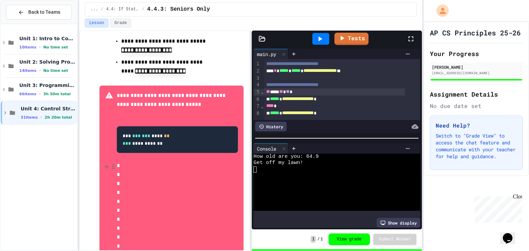
click button at bounding box center [106, 167] width 7 height 11
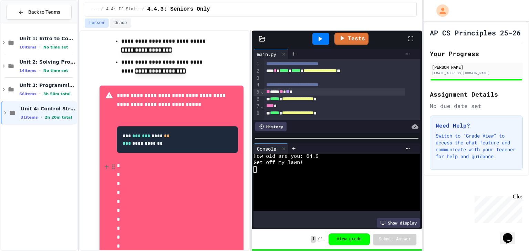
click button at bounding box center [106, 167] width 7 height 11
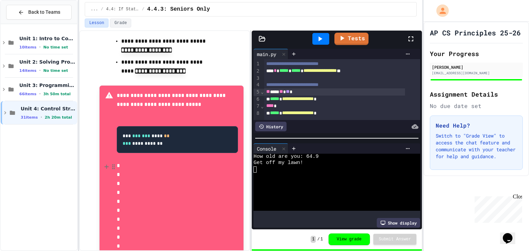
click button at bounding box center [106, 167] width 7 height 11
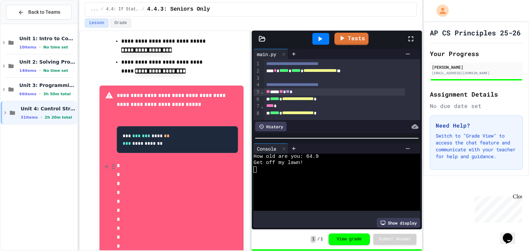
click button at bounding box center [106, 167] width 7 height 11
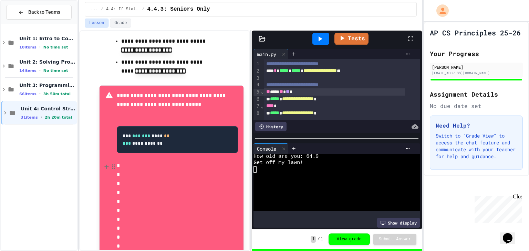
click button at bounding box center [106, 167] width 7 height 11
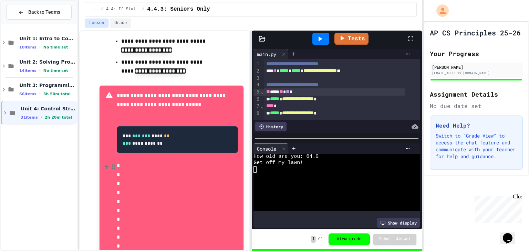
click button at bounding box center [106, 167] width 7 height 11
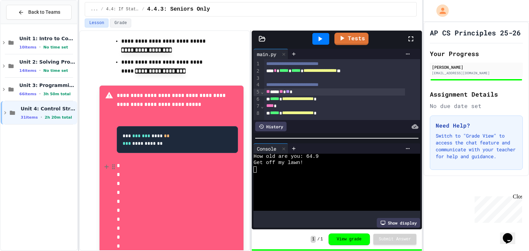
click button at bounding box center [106, 167] width 7 height 11
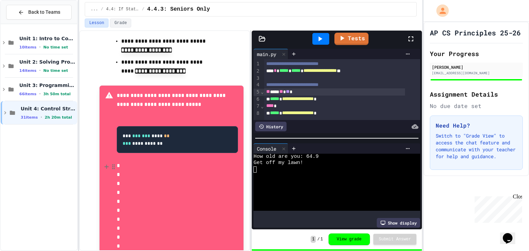
click button at bounding box center [106, 167] width 7 height 11
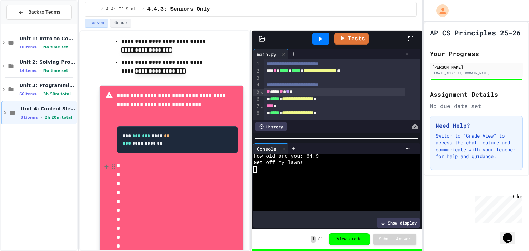
click button at bounding box center [106, 167] width 7 height 11
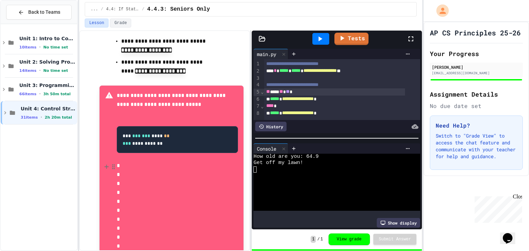
click button at bounding box center [106, 167] width 7 height 11
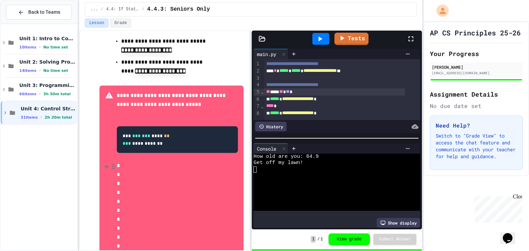
click button at bounding box center [106, 167] width 7 height 11
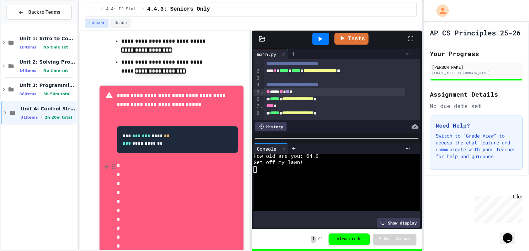
click button at bounding box center [106, 167] width 7 height 11
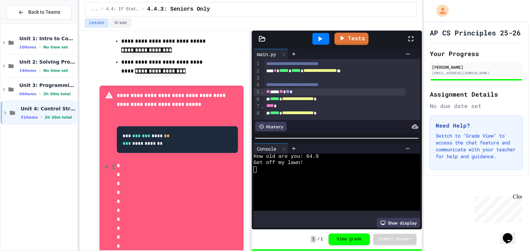
click button at bounding box center [106, 167] width 7 height 11
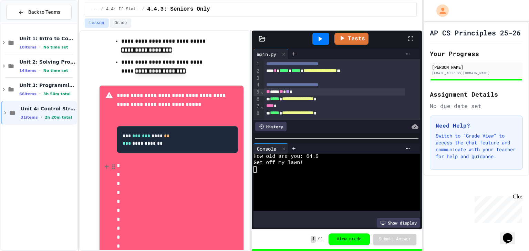
click button at bounding box center [106, 167] width 7 height 11
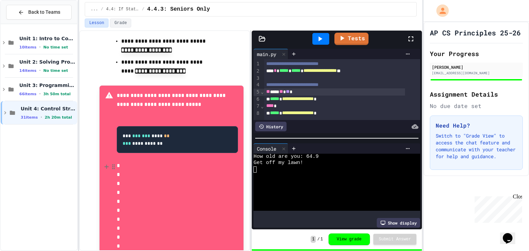
click button at bounding box center [106, 167] width 7 height 11
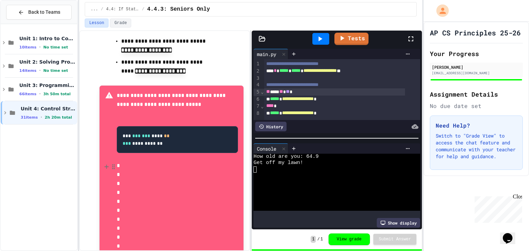
click button at bounding box center [106, 167] width 7 height 11
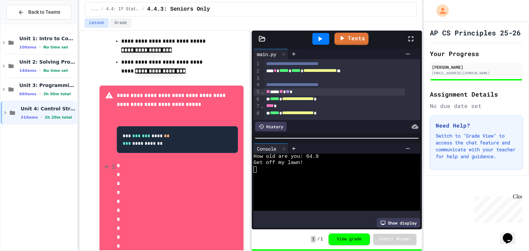
click button at bounding box center [106, 167] width 7 height 11
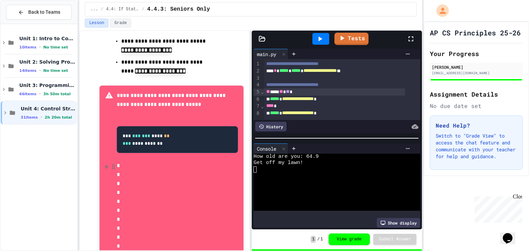
click button at bounding box center [106, 167] width 7 height 11
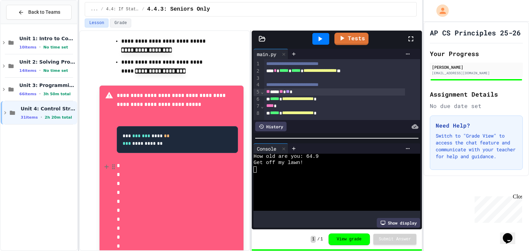
click button at bounding box center [106, 167] width 7 height 11
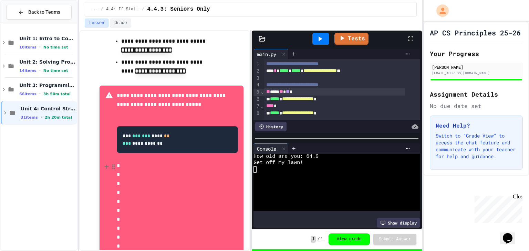
click button at bounding box center [106, 167] width 7 height 11
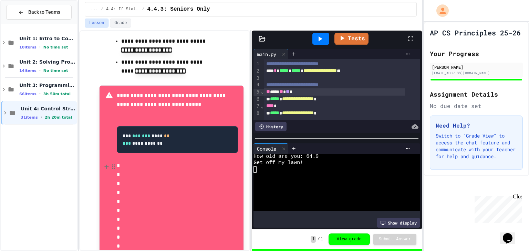
click button at bounding box center [106, 167] width 7 height 11
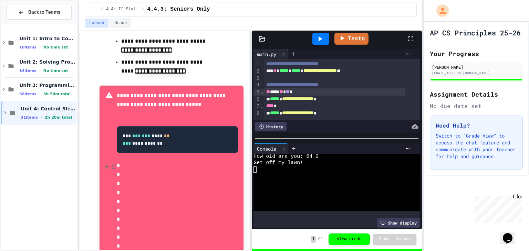
click button at bounding box center [106, 167] width 7 height 11
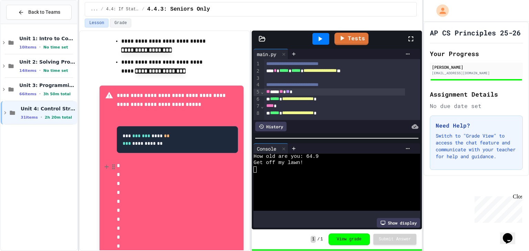
click button at bounding box center [106, 167] width 7 height 11
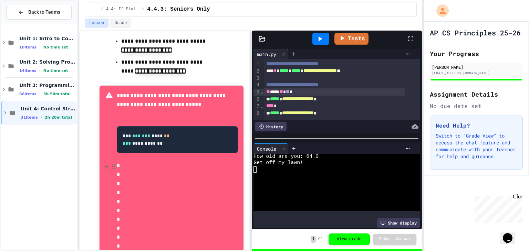
click button at bounding box center [106, 167] width 7 height 11
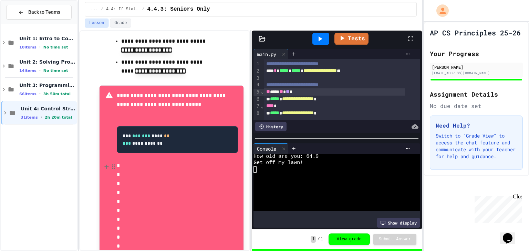
click button at bounding box center [106, 167] width 7 height 11
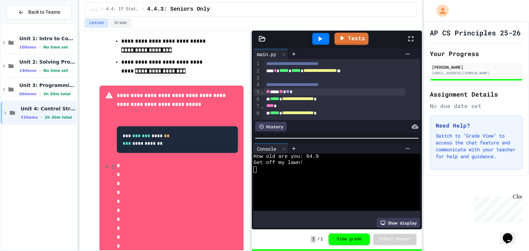
click button at bounding box center [106, 167] width 7 height 11
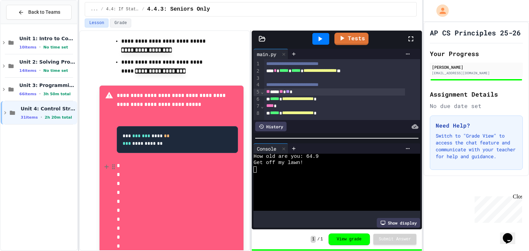
click button at bounding box center [106, 167] width 7 height 11
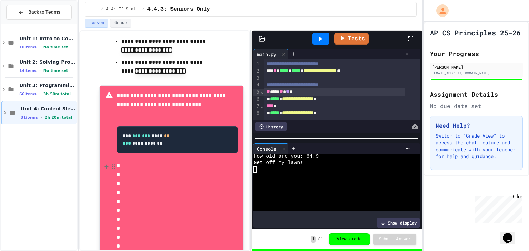
click button at bounding box center [106, 167] width 7 height 11
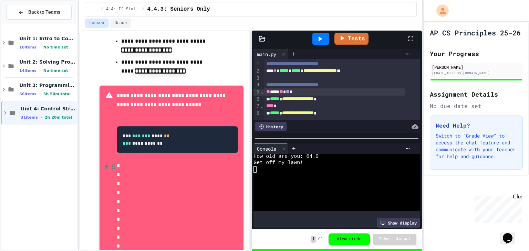
click button at bounding box center [106, 167] width 7 height 11
click
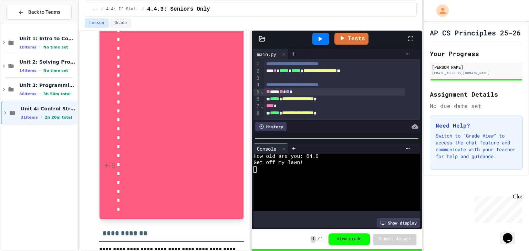
scroll to position [9099, 0]
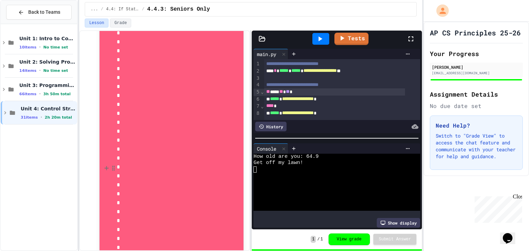
drag, startPoint x: 107, startPoint y: 171, endPoint x: 247, endPoint y: 207, distance: 143.8
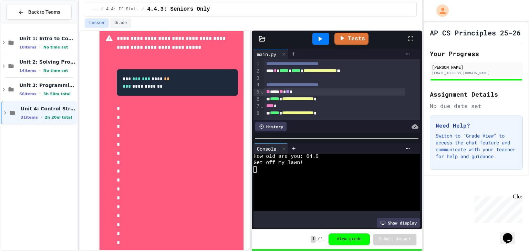
scroll to position [259, 0]
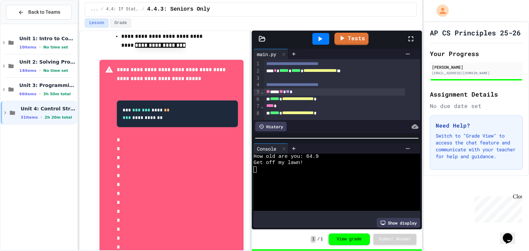
drag, startPoint x: 119, startPoint y: 139, endPoint x: 113, endPoint y: 141, distance: 6.5
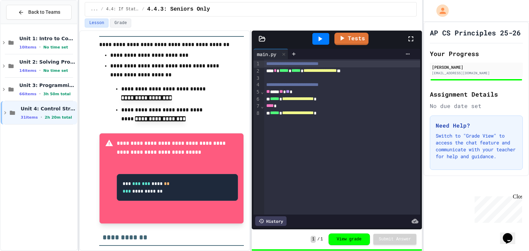
scroll to position [234, 0]
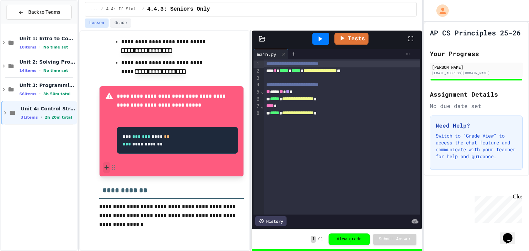
click at [107, 164] on icon at bounding box center [107, 167] width 6 height 7
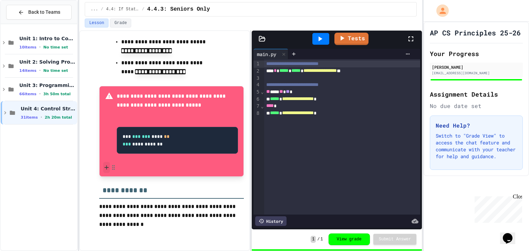
click at [107, 164] on icon at bounding box center [107, 167] width 6 height 7
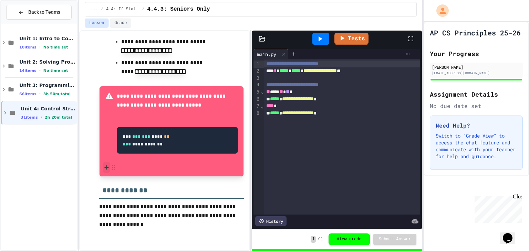
click at [107, 164] on icon at bounding box center [107, 167] width 6 height 7
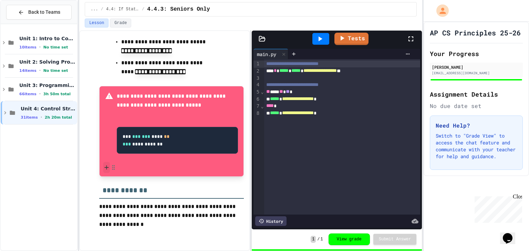
click at [107, 164] on icon at bounding box center [107, 167] width 6 height 7
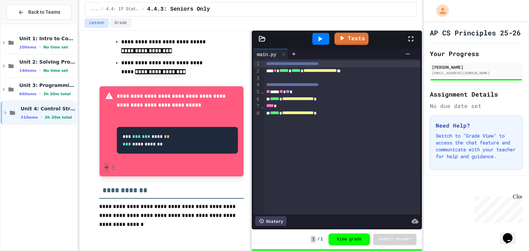
click at [107, 164] on icon at bounding box center [107, 167] width 6 height 7
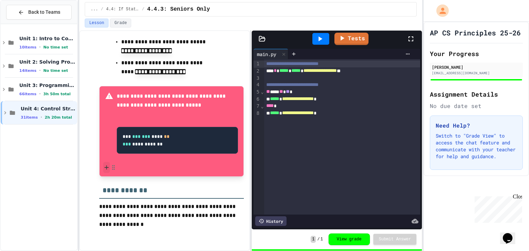
click at [107, 164] on icon at bounding box center [107, 167] width 6 height 7
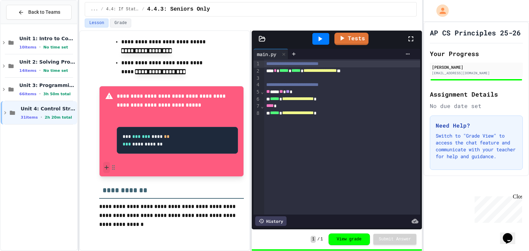
click at [107, 164] on icon at bounding box center [107, 167] width 6 height 7
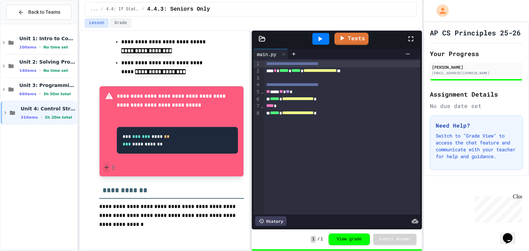
click at [107, 164] on icon at bounding box center [107, 167] width 6 height 7
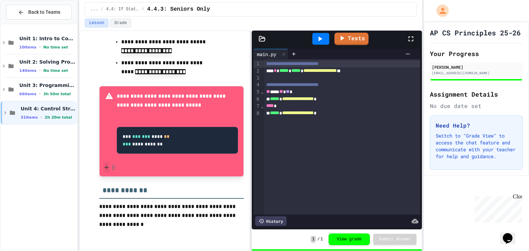
click at [107, 164] on icon at bounding box center [107, 167] width 6 height 7
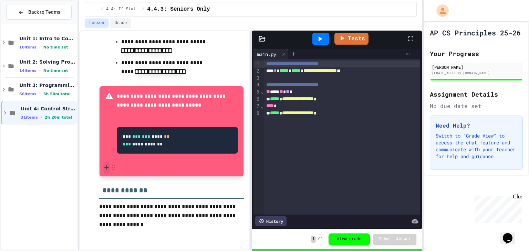
click at [107, 164] on icon at bounding box center [107, 167] width 6 height 7
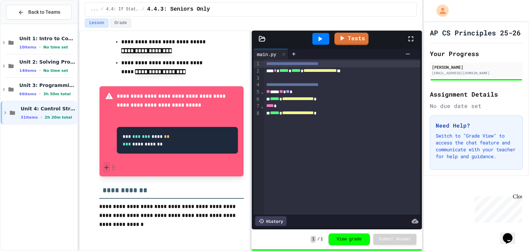
click at [107, 164] on icon at bounding box center [107, 167] width 6 height 7
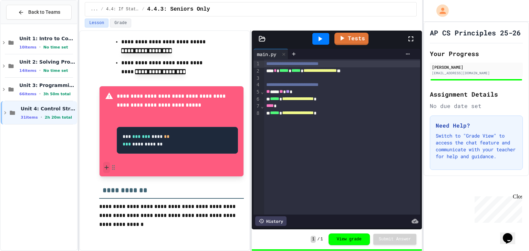
click at [107, 164] on icon at bounding box center [107, 167] width 6 height 7
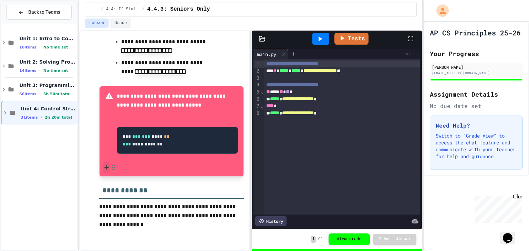
click at [107, 164] on icon at bounding box center [107, 167] width 6 height 7
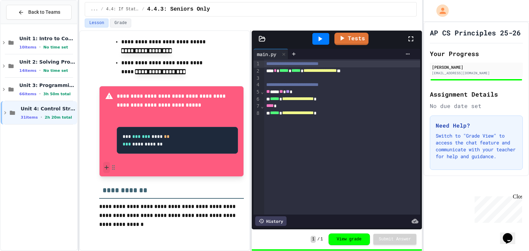
click at [107, 164] on icon at bounding box center [107, 167] width 6 height 7
click at [106, 164] on icon at bounding box center [107, 167] width 6 height 7
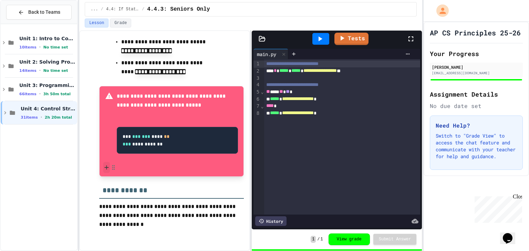
click at [106, 164] on icon at bounding box center [107, 167] width 6 height 7
click at [106, 165] on icon at bounding box center [107, 167] width 6 height 7
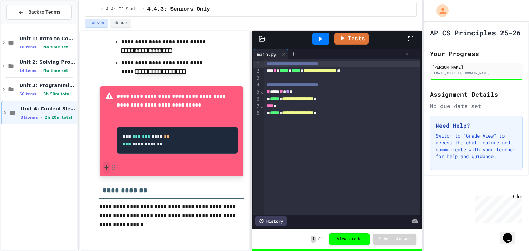
click at [106, 165] on icon at bounding box center [107, 167] width 6 height 7
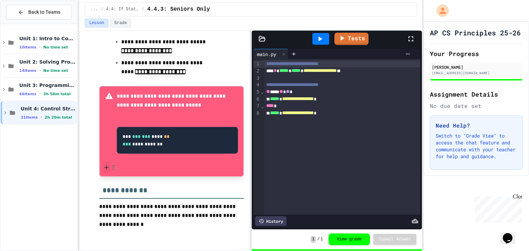
click at [106, 165] on icon at bounding box center [107, 167] width 6 height 7
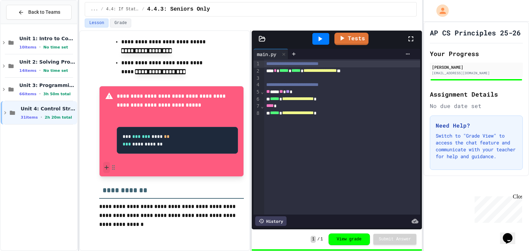
click at [106, 165] on icon at bounding box center [107, 167] width 6 height 7
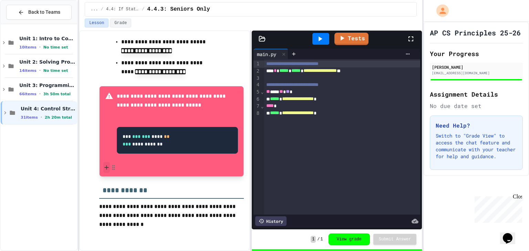
click at [106, 165] on icon at bounding box center [107, 167] width 6 height 7
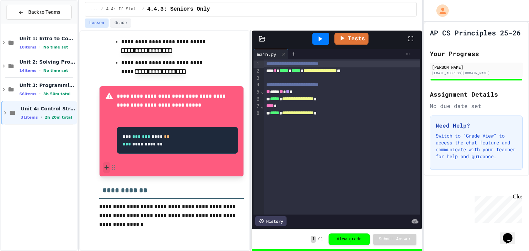
click at [106, 165] on icon at bounding box center [107, 167] width 6 height 7
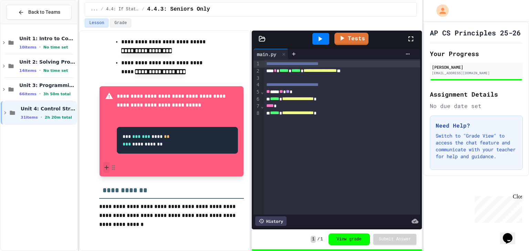
click at [106, 165] on icon at bounding box center [107, 167] width 6 height 7
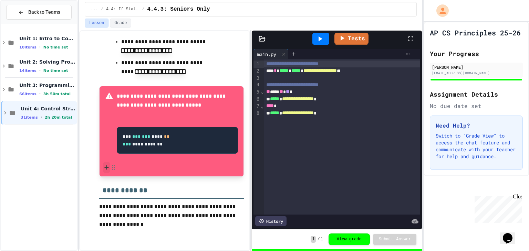
click at [106, 165] on icon at bounding box center [107, 167] width 6 height 7
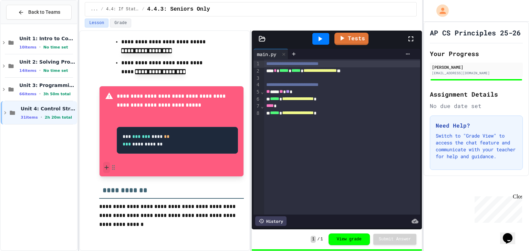
click at [106, 165] on icon at bounding box center [107, 167] width 6 height 7
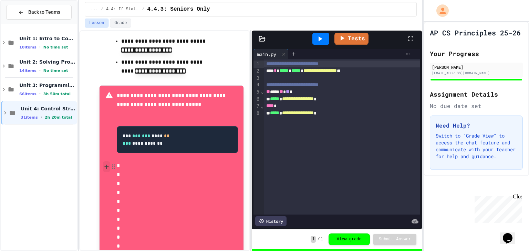
click at [106, 165] on icon at bounding box center [107, 167] width 6 height 7
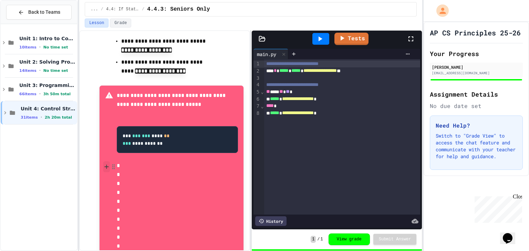
click at [106, 165] on icon at bounding box center [107, 167] width 6 height 7
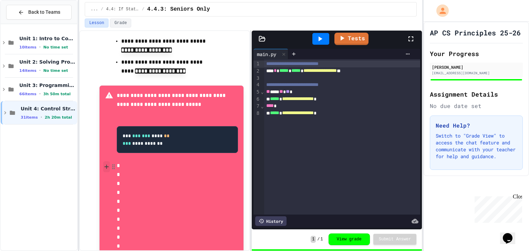
click at [106, 165] on icon at bounding box center [107, 167] width 6 height 7
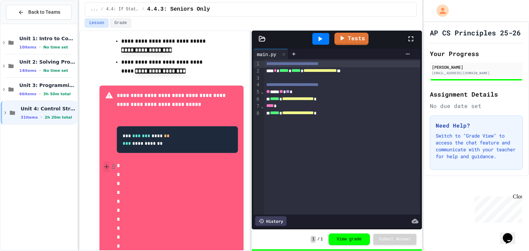
click at [106, 165] on icon at bounding box center [107, 167] width 6 height 7
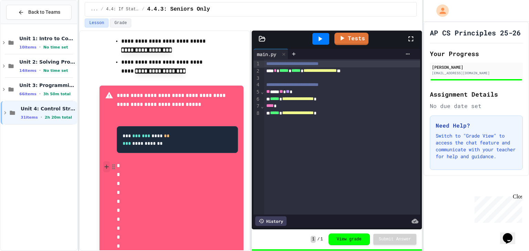
click at [106, 165] on icon at bounding box center [107, 167] width 6 height 7
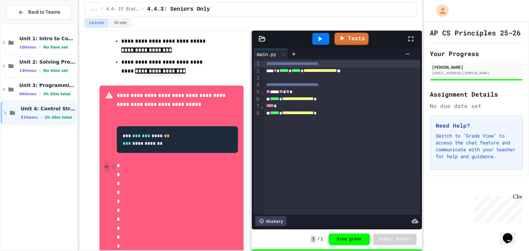
click at [106, 165] on icon at bounding box center [107, 167] width 6 height 7
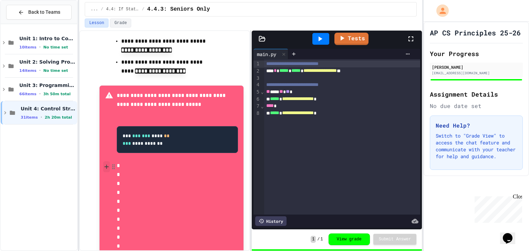
click at [106, 165] on icon at bounding box center [107, 167] width 6 height 7
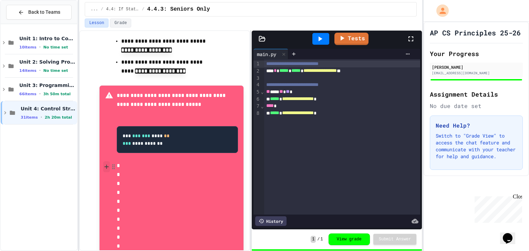
click at [106, 165] on icon at bounding box center [107, 167] width 6 height 7
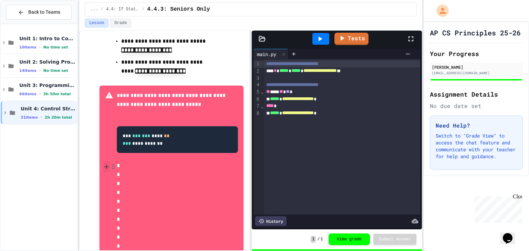
click at [106, 165] on icon at bounding box center [107, 167] width 6 height 7
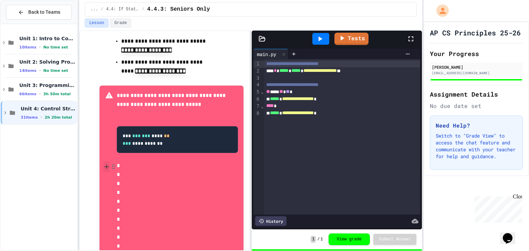
click at [106, 165] on icon at bounding box center [107, 167] width 6 height 7
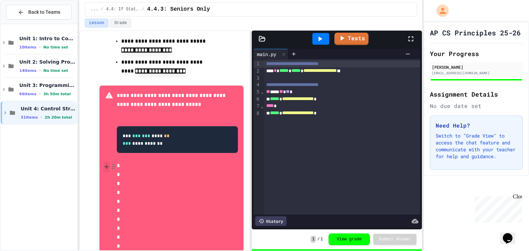
click at [106, 165] on icon at bounding box center [107, 167] width 6 height 7
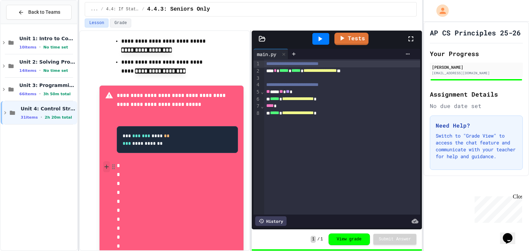
click at [106, 165] on icon at bounding box center [107, 167] width 6 height 7
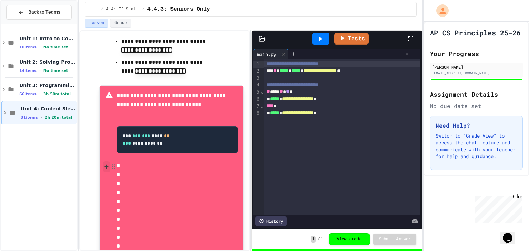
click at [106, 165] on icon at bounding box center [107, 167] width 6 height 7
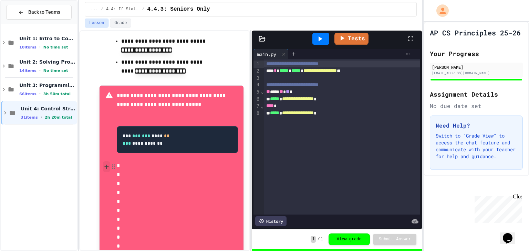
click at [106, 165] on icon at bounding box center [107, 167] width 6 height 7
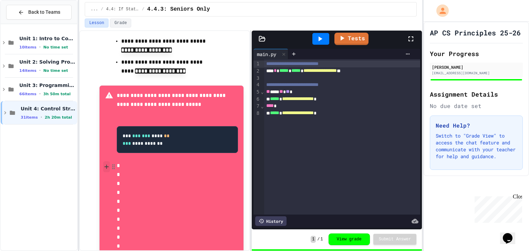
click at [106, 165] on icon at bounding box center [107, 167] width 6 height 7
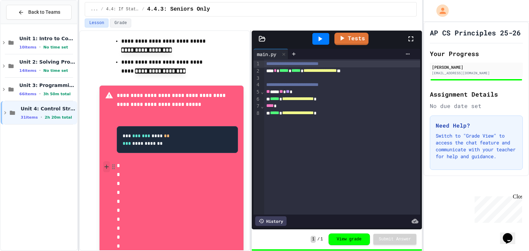
click at [106, 165] on icon at bounding box center [107, 167] width 6 height 7
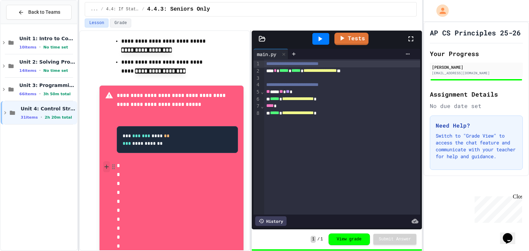
click at [106, 165] on icon at bounding box center [107, 167] width 6 height 7
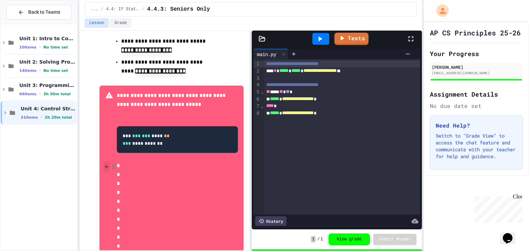
click at [106, 165] on icon at bounding box center [107, 167] width 6 height 7
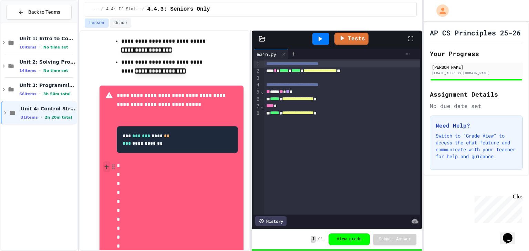
click at [106, 165] on icon at bounding box center [107, 167] width 6 height 7
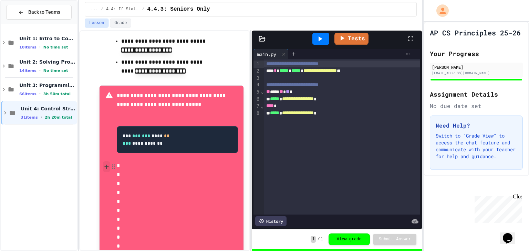
click at [106, 165] on icon at bounding box center [107, 167] width 6 height 7
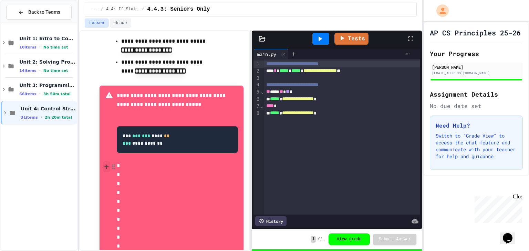
click at [106, 165] on icon at bounding box center [107, 167] width 6 height 7
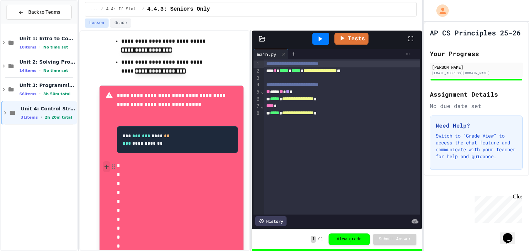
click at [106, 165] on icon at bounding box center [107, 167] width 6 height 7
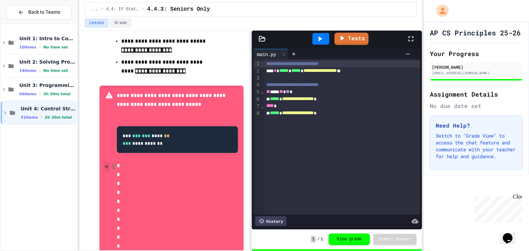
click at [106, 165] on icon at bounding box center [107, 167] width 6 height 7
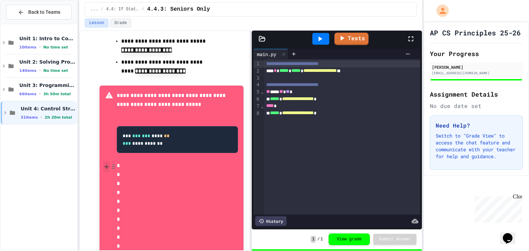
click at [106, 165] on icon at bounding box center [107, 167] width 6 height 7
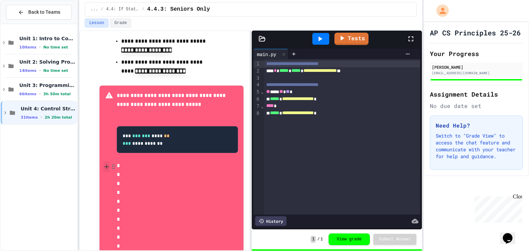
click at [106, 165] on icon at bounding box center [107, 167] width 6 height 7
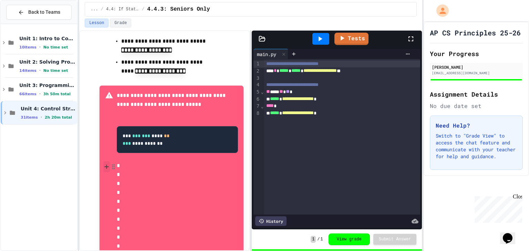
click at [106, 165] on icon at bounding box center [107, 167] width 6 height 7
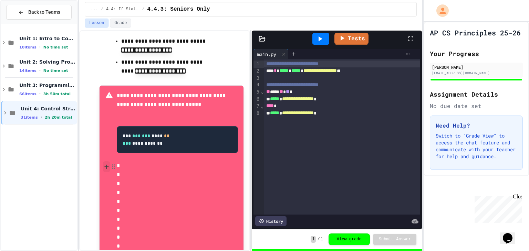
click at [106, 165] on icon at bounding box center [107, 167] width 6 height 7
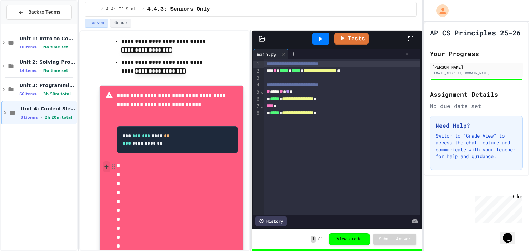
click at [106, 165] on icon at bounding box center [107, 167] width 6 height 7
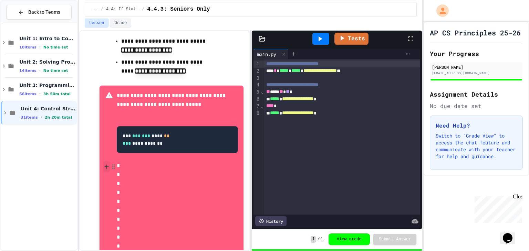
click at [106, 165] on icon at bounding box center [107, 167] width 6 height 7
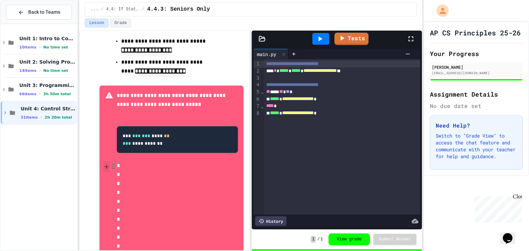
click at [106, 165] on icon at bounding box center [107, 167] width 6 height 7
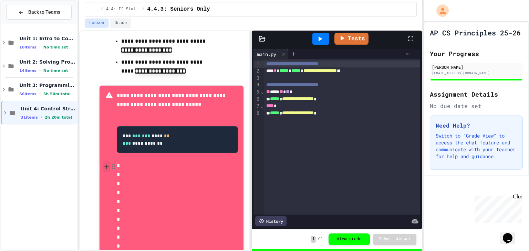
click at [106, 165] on icon at bounding box center [107, 167] width 6 height 7
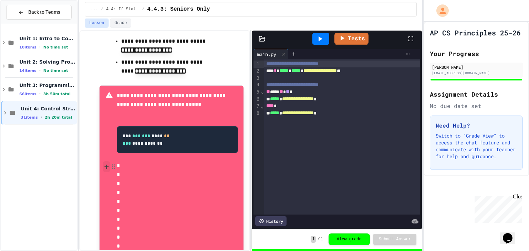
click at [106, 165] on icon at bounding box center [107, 167] width 6 height 7
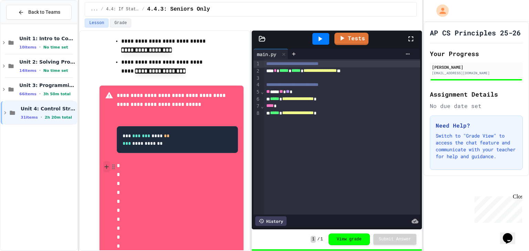
click at [106, 165] on icon at bounding box center [107, 167] width 6 height 7
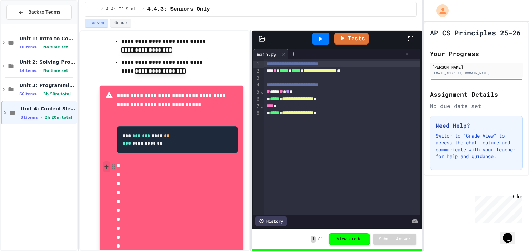
click at [106, 165] on icon at bounding box center [107, 167] width 6 height 7
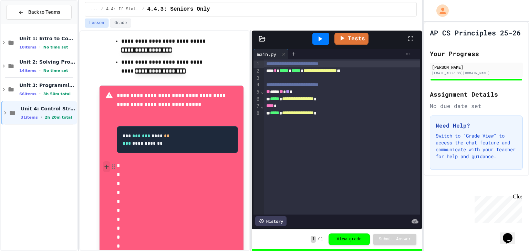
click at [106, 165] on icon at bounding box center [107, 167] width 6 height 7
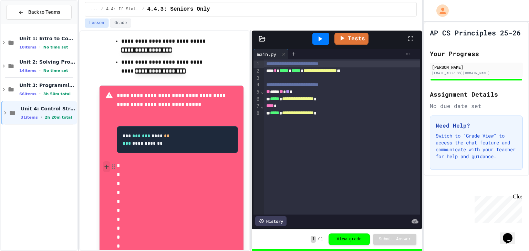
click at [106, 165] on icon at bounding box center [107, 167] width 6 height 7
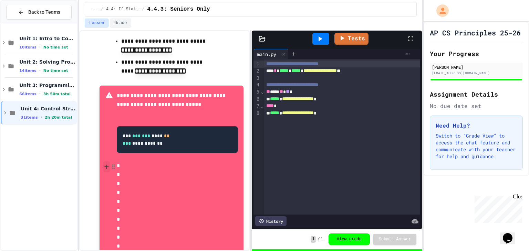
click at [106, 165] on icon at bounding box center [107, 167] width 6 height 7
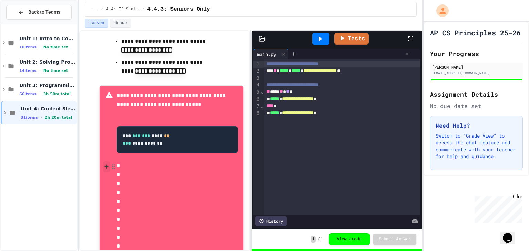
click at [106, 165] on icon at bounding box center [107, 167] width 6 height 7
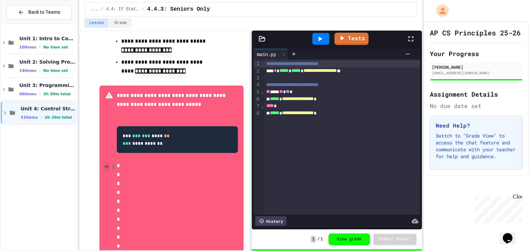
click at [106, 165] on icon at bounding box center [107, 167] width 6 height 7
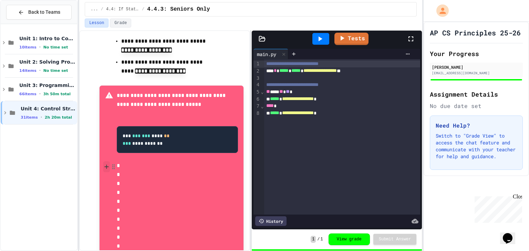
click at [106, 165] on icon at bounding box center [107, 167] width 6 height 7
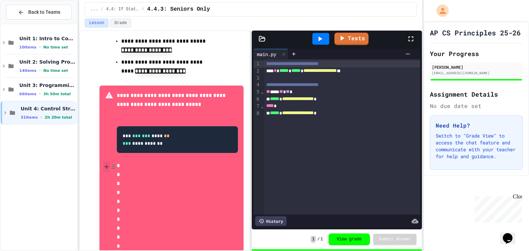
click at [106, 165] on icon at bounding box center [107, 167] width 6 height 7
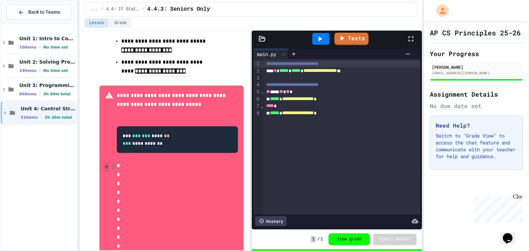
click at [106, 165] on icon at bounding box center [107, 167] width 6 height 7
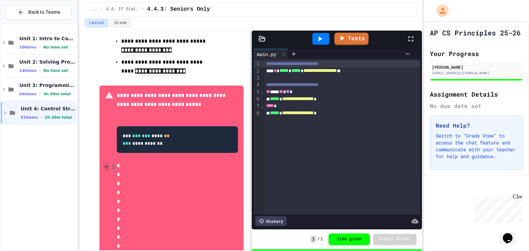
click at [106, 165] on icon at bounding box center [107, 167] width 6 height 7
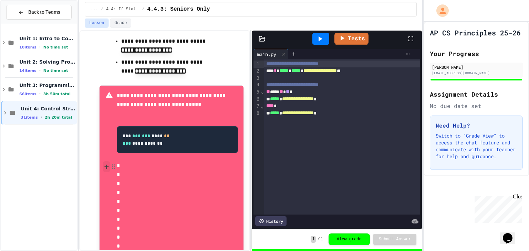
click at [106, 165] on icon at bounding box center [107, 167] width 6 height 7
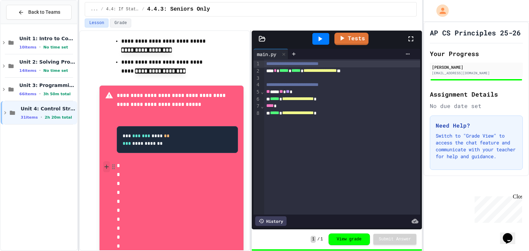
click at [106, 165] on icon at bounding box center [107, 167] width 6 height 7
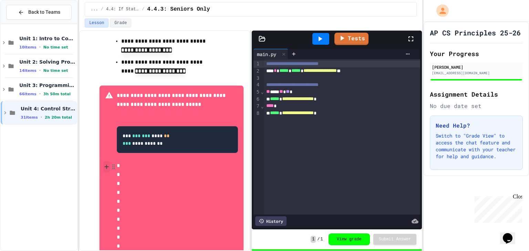
click at [106, 165] on icon at bounding box center [107, 167] width 6 height 7
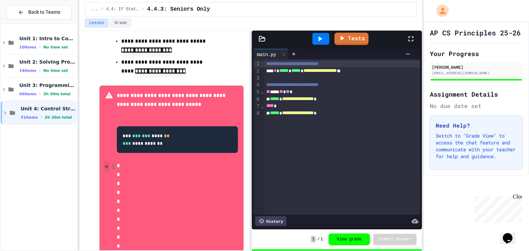
click at [106, 165] on icon at bounding box center [107, 167] width 6 height 7
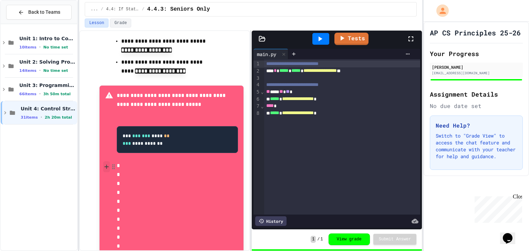
click at [106, 165] on icon at bounding box center [107, 167] width 6 height 7
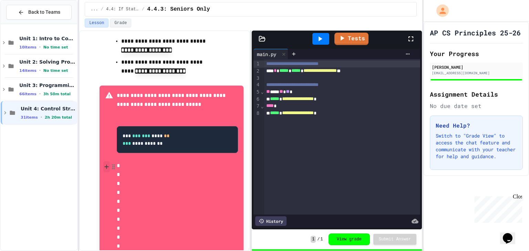
click at [106, 165] on icon at bounding box center [107, 167] width 6 height 7
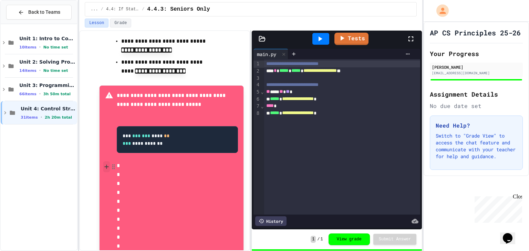
click at [106, 165] on icon at bounding box center [107, 167] width 6 height 7
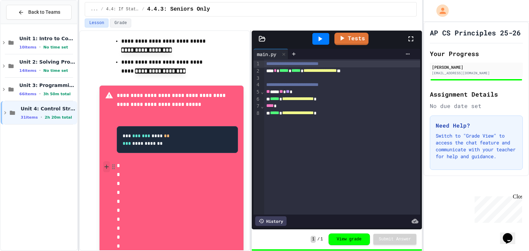
click at [106, 165] on icon at bounding box center [107, 167] width 6 height 7
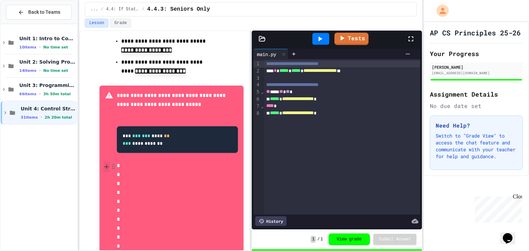
click at [106, 165] on icon at bounding box center [107, 167] width 6 height 7
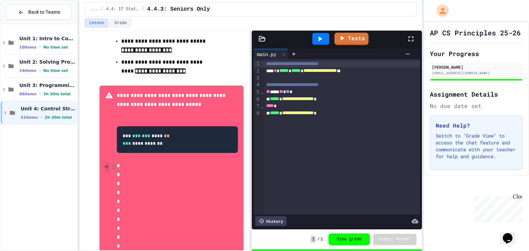
click at [106, 165] on icon at bounding box center [107, 167] width 6 height 7
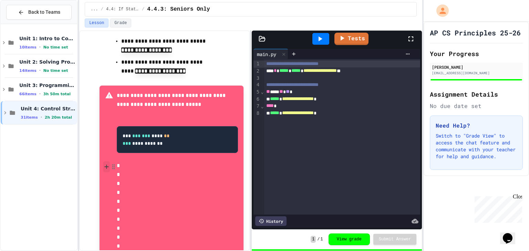
click at [106, 165] on icon at bounding box center [107, 167] width 6 height 7
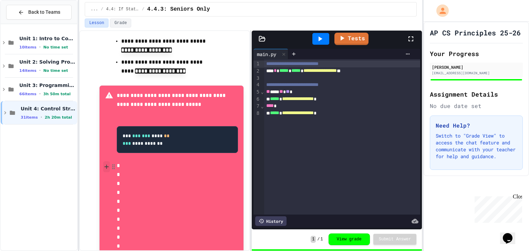
click at [106, 165] on icon at bounding box center [107, 167] width 6 height 7
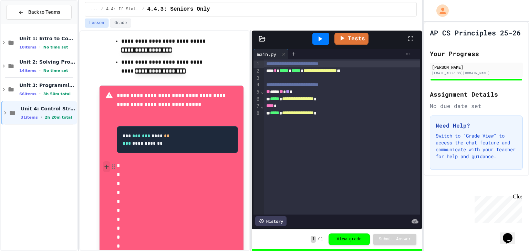
click at [106, 165] on icon at bounding box center [107, 167] width 6 height 7
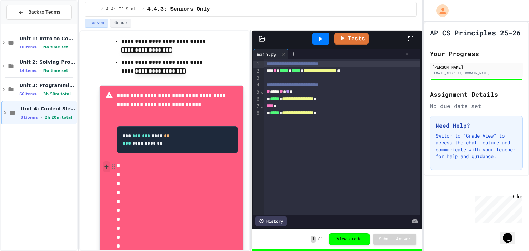
click at [106, 165] on icon at bounding box center [107, 167] width 6 height 7
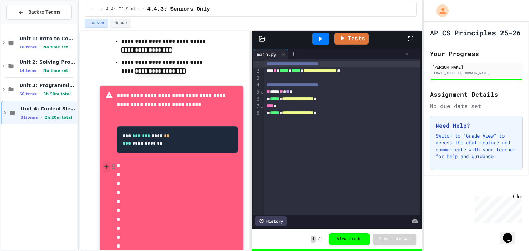
click at [106, 165] on icon at bounding box center [107, 167] width 6 height 7
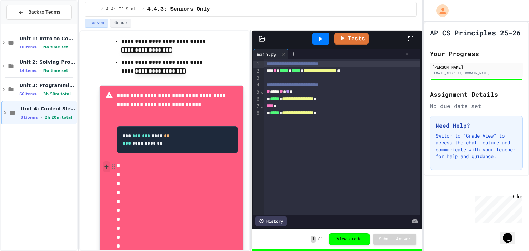
click at [106, 165] on icon at bounding box center [107, 167] width 6 height 7
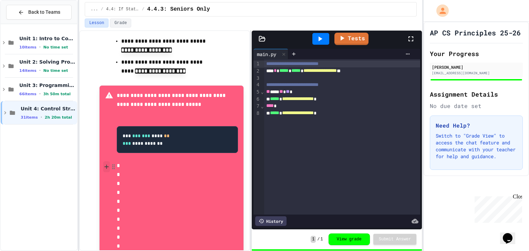
click at [106, 165] on icon at bounding box center [107, 167] width 6 height 7
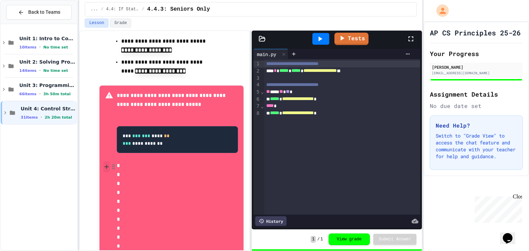
click at [106, 165] on icon at bounding box center [107, 167] width 6 height 7
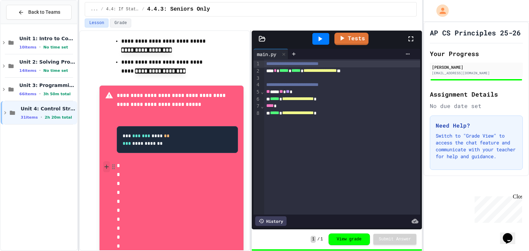
click at [106, 165] on icon at bounding box center [107, 167] width 6 height 7
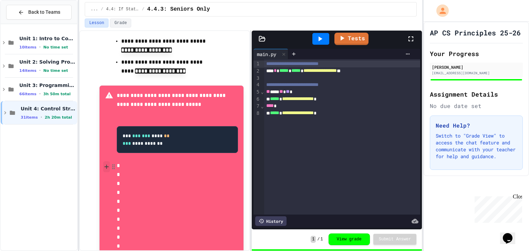
click at [106, 165] on icon at bounding box center [107, 167] width 6 height 7
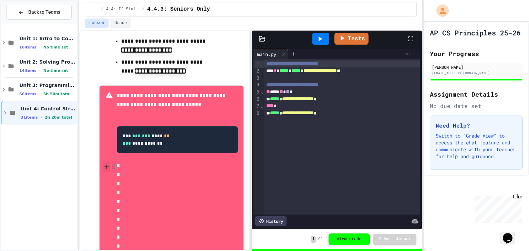
click at [106, 165] on icon at bounding box center [107, 167] width 6 height 7
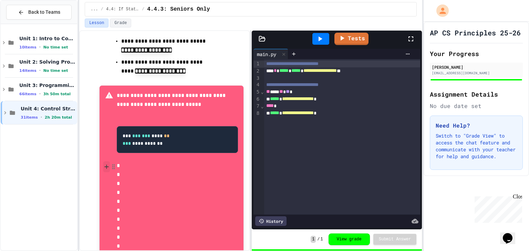
click at [106, 165] on icon at bounding box center [107, 167] width 6 height 7
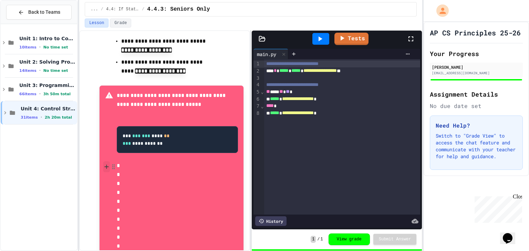
click at [106, 165] on icon at bounding box center [107, 167] width 6 height 7
drag, startPoint x: 106, startPoint y: 165, endPoint x: 339, endPoint y: 250, distance: 248.5
click at [106, 165] on icon at bounding box center [107, 167] width 6 height 7
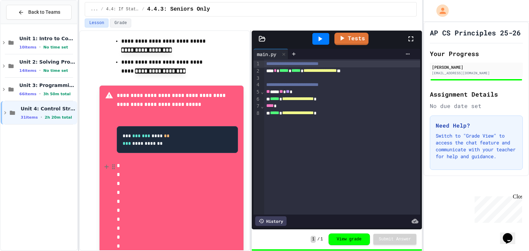
click at [106, 165] on icon at bounding box center [107, 167] width 6 height 7
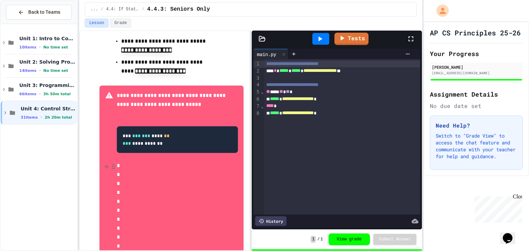
click at [106, 165] on icon at bounding box center [107, 167] width 6 height 7
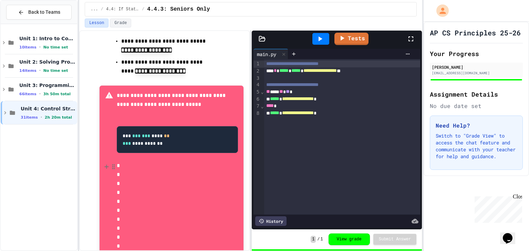
click at [106, 165] on icon at bounding box center [107, 167] width 6 height 7
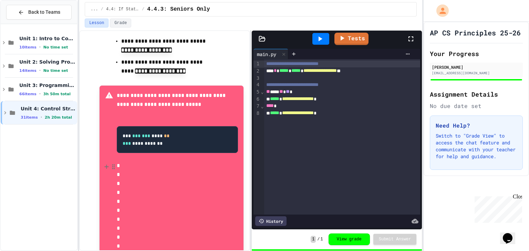
click at [106, 165] on icon at bounding box center [107, 167] width 6 height 7
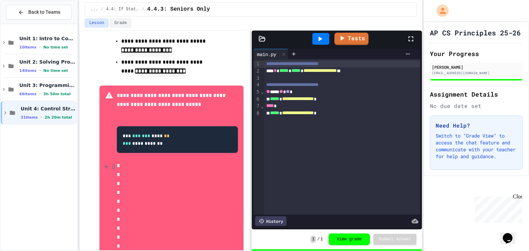
click at [106, 165] on icon at bounding box center [107, 167] width 6 height 7
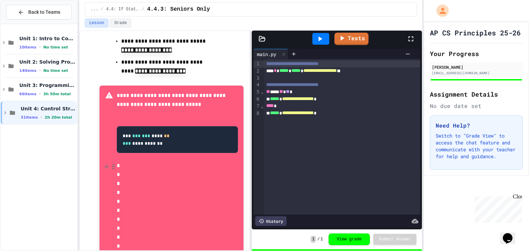
click at [106, 165] on icon at bounding box center [107, 167] width 6 height 7
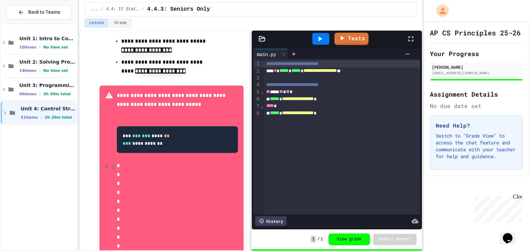
click at [106, 165] on icon at bounding box center [107, 167] width 6 height 7
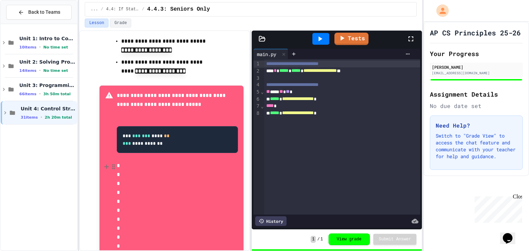
click at [106, 165] on icon at bounding box center [107, 167] width 6 height 7
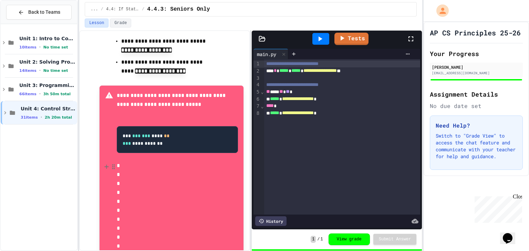
click at [106, 165] on icon at bounding box center [107, 167] width 6 height 7
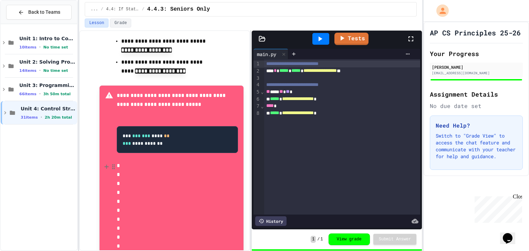
click at [106, 165] on icon at bounding box center [107, 167] width 6 height 7
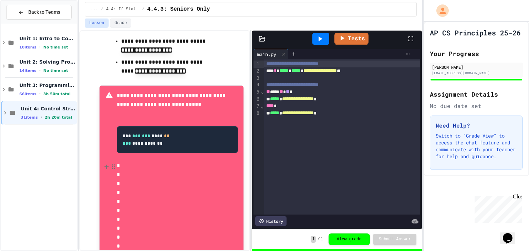
click at [106, 165] on icon at bounding box center [107, 167] width 6 height 7
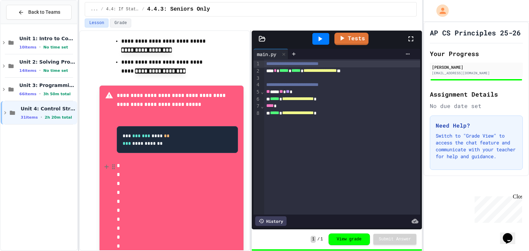
click at [106, 165] on icon at bounding box center [107, 167] width 6 height 7
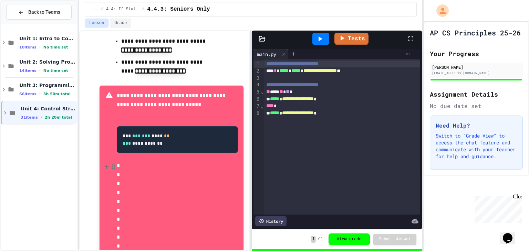
click at [106, 165] on icon at bounding box center [107, 167] width 6 height 7
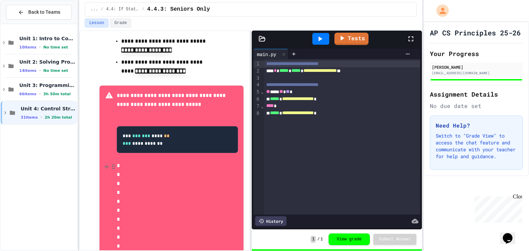
click at [106, 165] on icon at bounding box center [107, 167] width 6 height 7
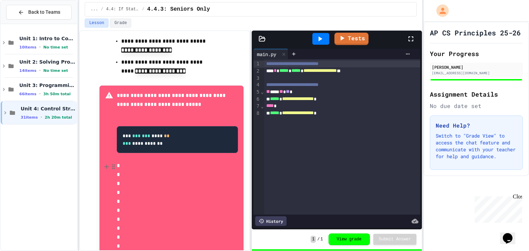
click at [106, 165] on icon at bounding box center [107, 167] width 6 height 7
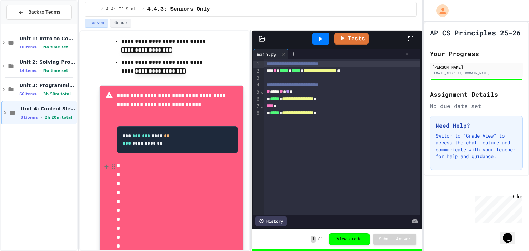
click at [106, 165] on icon at bounding box center [107, 167] width 6 height 7
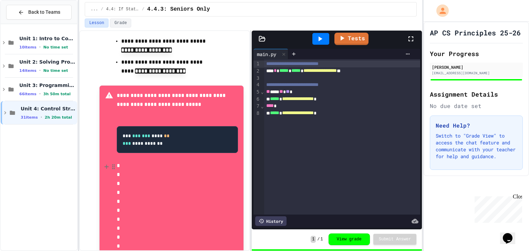
click at [106, 165] on icon at bounding box center [107, 167] width 6 height 7
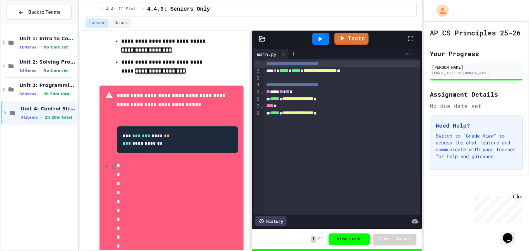
click at [106, 165] on icon at bounding box center [107, 167] width 6 height 7
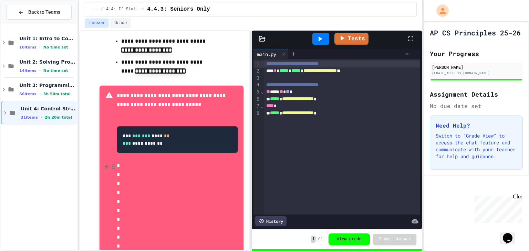
click at [106, 165] on icon at bounding box center [107, 167] width 6 height 7
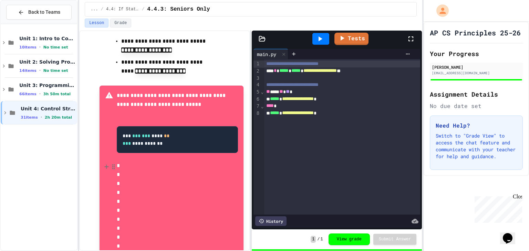
click at [106, 165] on icon at bounding box center [107, 167] width 6 height 7
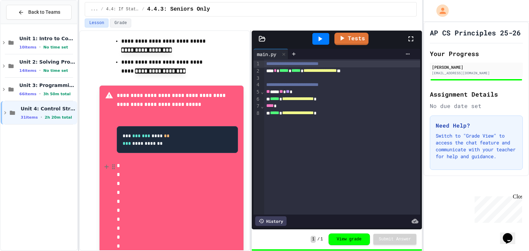
click at [106, 165] on icon at bounding box center [107, 167] width 6 height 7
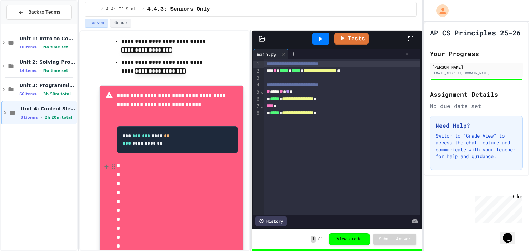
click at [106, 165] on icon at bounding box center [107, 167] width 6 height 7
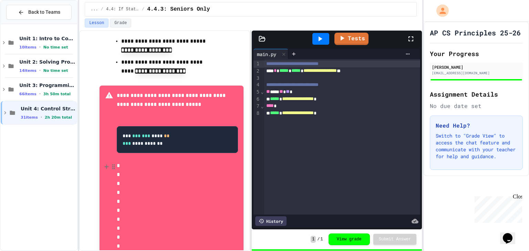
click at [106, 165] on icon at bounding box center [107, 167] width 6 height 7
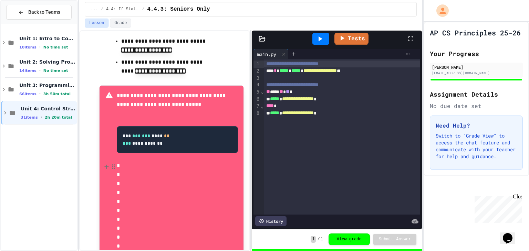
click at [106, 165] on icon at bounding box center [107, 167] width 6 height 7
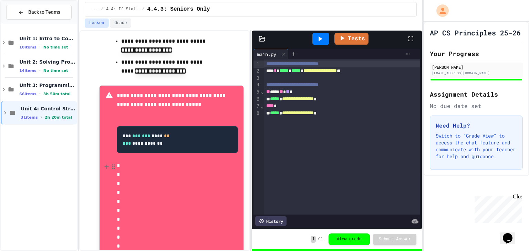
click at [106, 165] on icon at bounding box center [107, 167] width 6 height 7
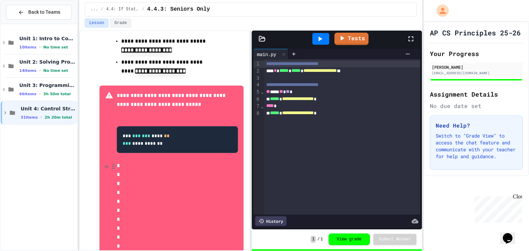
click at [106, 165] on icon at bounding box center [107, 167] width 6 height 7
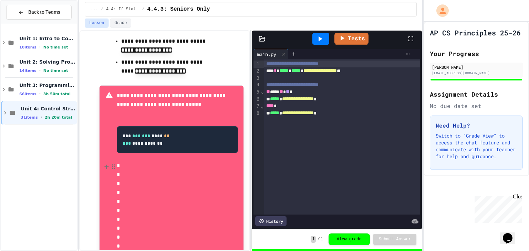
click at [106, 165] on icon at bounding box center [107, 167] width 6 height 7
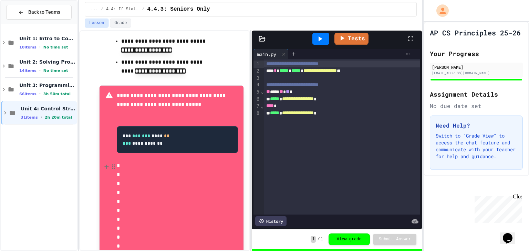
click at [106, 165] on icon at bounding box center [107, 167] width 6 height 7
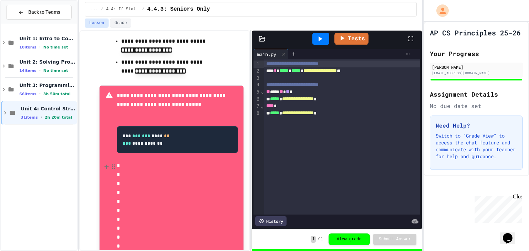
click at [106, 165] on icon at bounding box center [107, 167] width 6 height 7
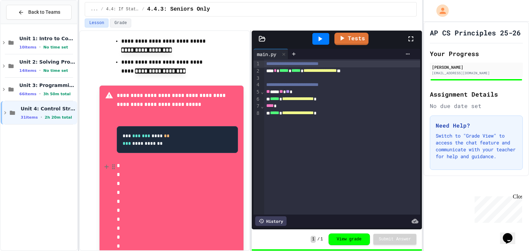
click at [106, 165] on icon at bounding box center [107, 167] width 6 height 7
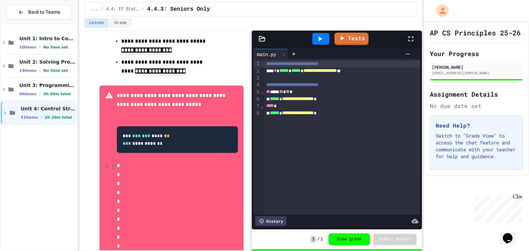
click at [106, 165] on icon at bounding box center [107, 167] width 6 height 7
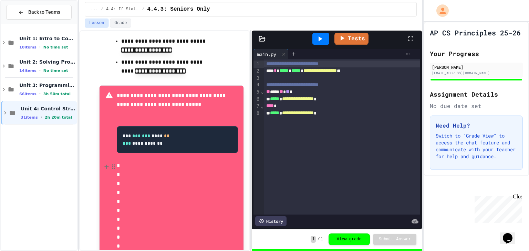
click at [106, 165] on icon at bounding box center [107, 167] width 6 height 7
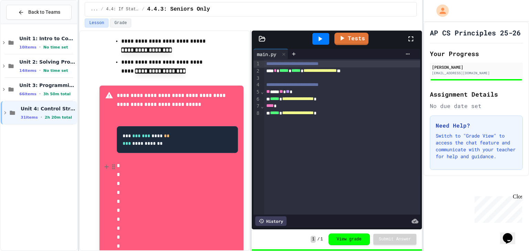
click at [106, 165] on icon at bounding box center [107, 167] width 6 height 7
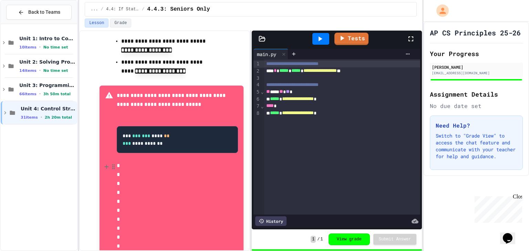
click at [106, 165] on icon at bounding box center [107, 167] width 6 height 7
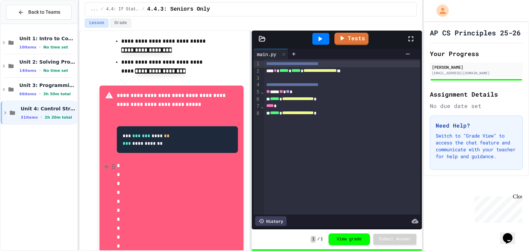
click at [106, 165] on icon at bounding box center [107, 167] width 6 height 7
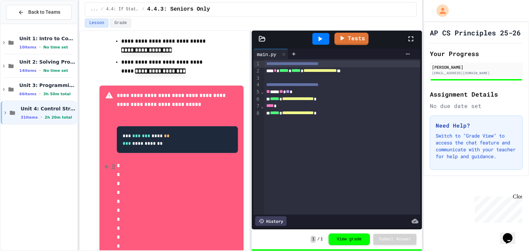
click at [106, 165] on icon at bounding box center [107, 167] width 6 height 7
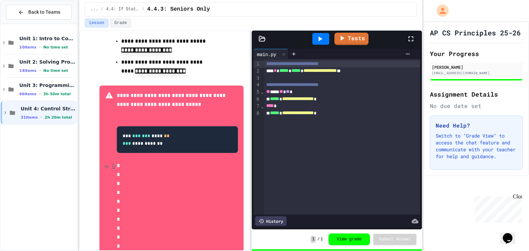
click at [106, 165] on icon at bounding box center [107, 167] width 6 height 7
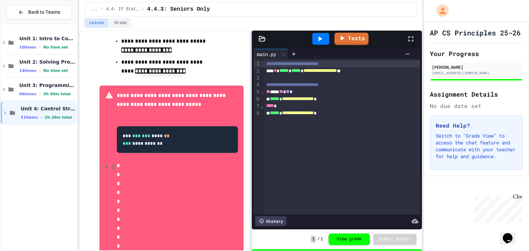
click at [106, 165] on icon at bounding box center [107, 167] width 6 height 7
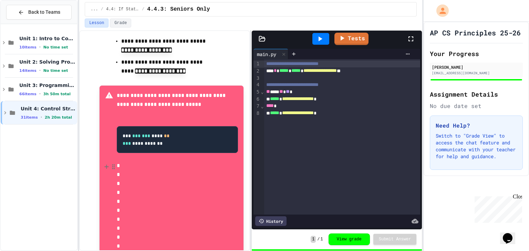
click at [106, 165] on icon at bounding box center [107, 167] width 6 height 7
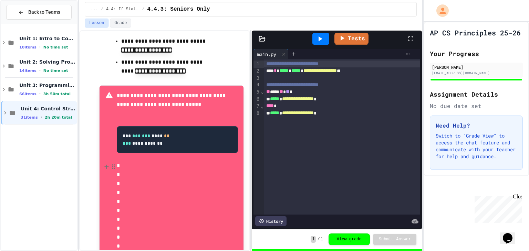
click at [106, 165] on icon at bounding box center [107, 167] width 6 height 7
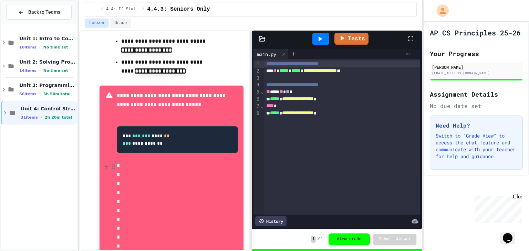
click at [106, 165] on icon at bounding box center [107, 167] width 6 height 7
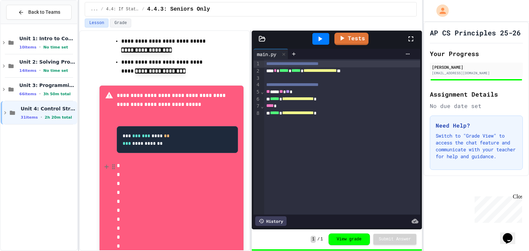
click at [106, 165] on icon at bounding box center [107, 167] width 6 height 7
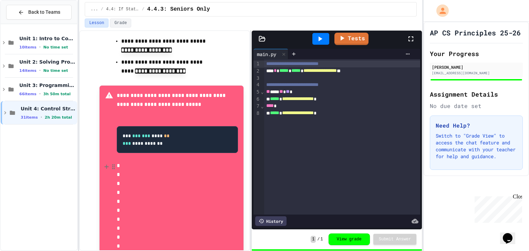
click at [106, 165] on icon at bounding box center [107, 167] width 6 height 7
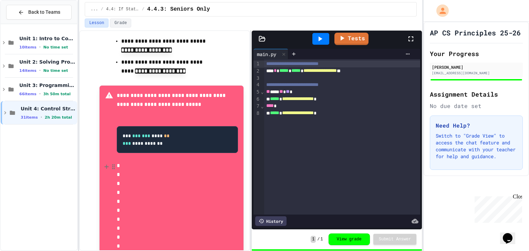
click at [106, 165] on icon at bounding box center [107, 167] width 6 height 7
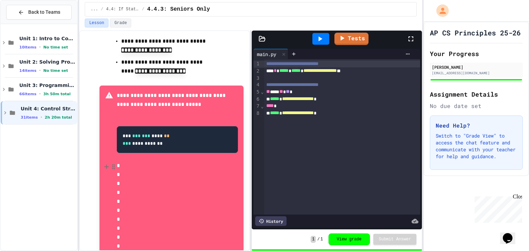
click at [106, 165] on icon at bounding box center [107, 167] width 6 height 7
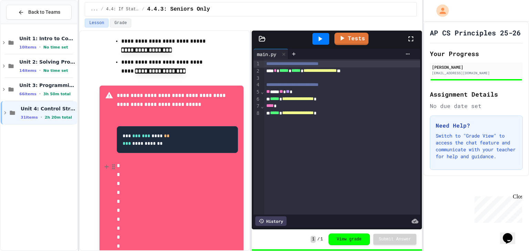
click at [106, 165] on icon at bounding box center [107, 167] width 6 height 7
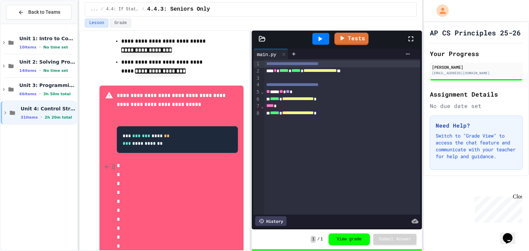
click at [106, 165] on icon at bounding box center [107, 167] width 6 height 7
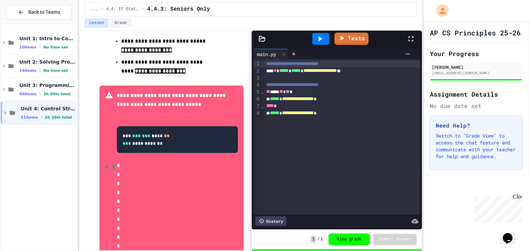
click at [106, 165] on icon at bounding box center [107, 167] width 6 height 7
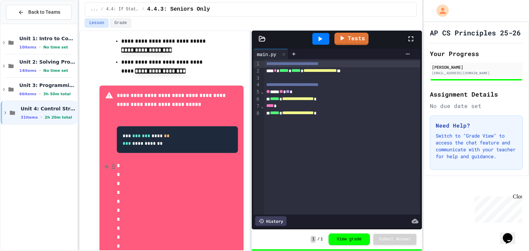
click at [106, 165] on icon at bounding box center [107, 167] width 6 height 7
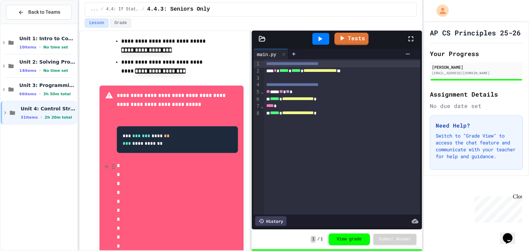
click at [106, 165] on icon at bounding box center [107, 167] width 6 height 7
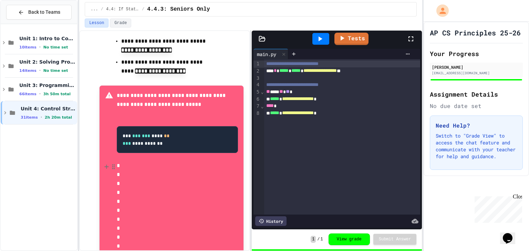
click at [106, 165] on icon at bounding box center [107, 167] width 6 height 7
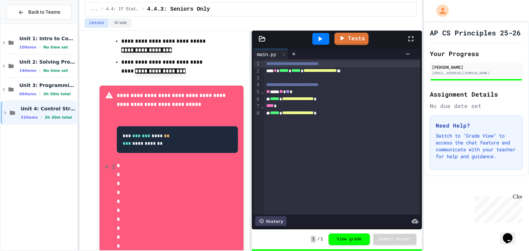
click at [106, 165] on icon at bounding box center [107, 167] width 6 height 7
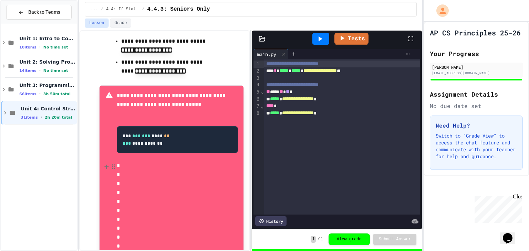
click at [106, 165] on icon at bounding box center [107, 167] width 6 height 7
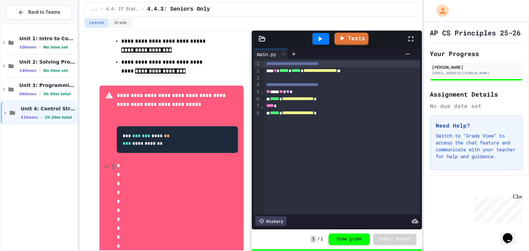
click at [106, 165] on icon at bounding box center [107, 167] width 6 height 7
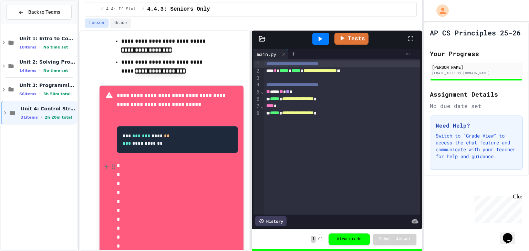
click at [106, 165] on icon at bounding box center [107, 167] width 6 height 7
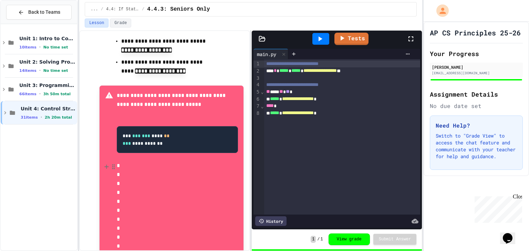
click at [106, 165] on icon at bounding box center [107, 167] width 6 height 7
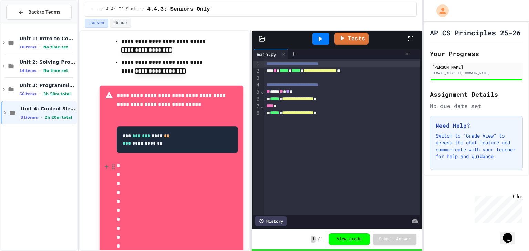
click at [106, 165] on icon at bounding box center [107, 167] width 6 height 7
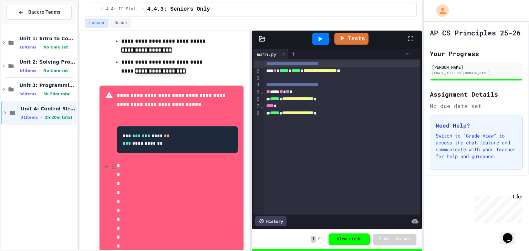
click at [106, 165] on icon at bounding box center [107, 167] width 6 height 7
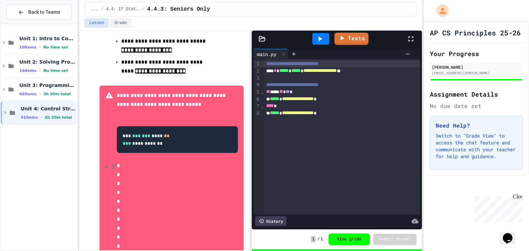
click at [106, 165] on icon at bounding box center [107, 167] width 6 height 7
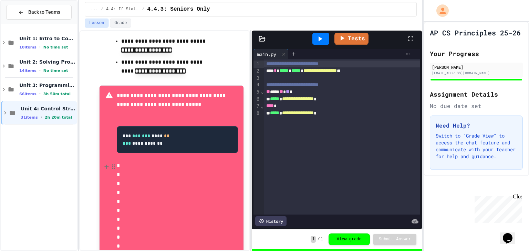
click at [106, 165] on icon at bounding box center [107, 167] width 6 height 7
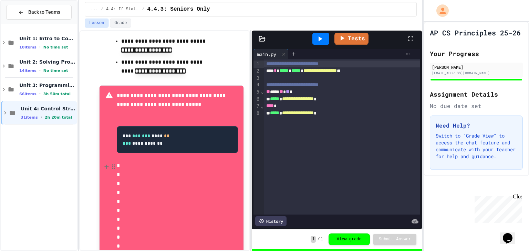
click at [106, 165] on icon at bounding box center [107, 167] width 6 height 7
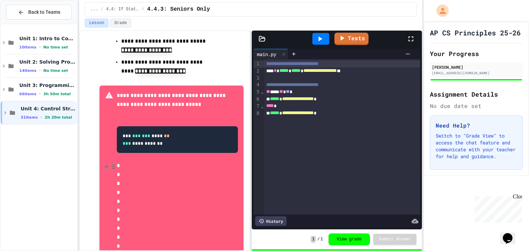
click at [106, 165] on icon at bounding box center [107, 167] width 6 height 7
click
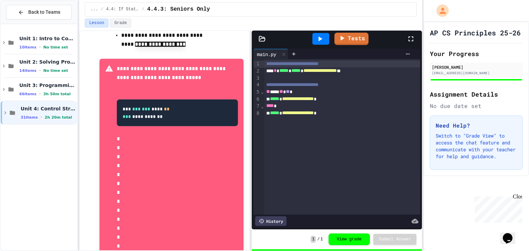
scroll to position [261, 0]
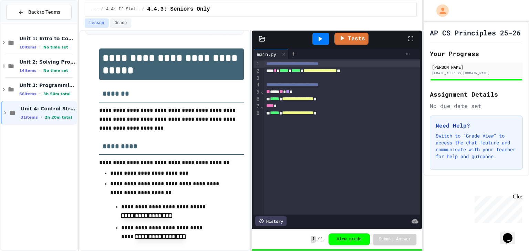
scroll to position [69, 0]
